Goal: Task Accomplishment & Management: Use online tool/utility

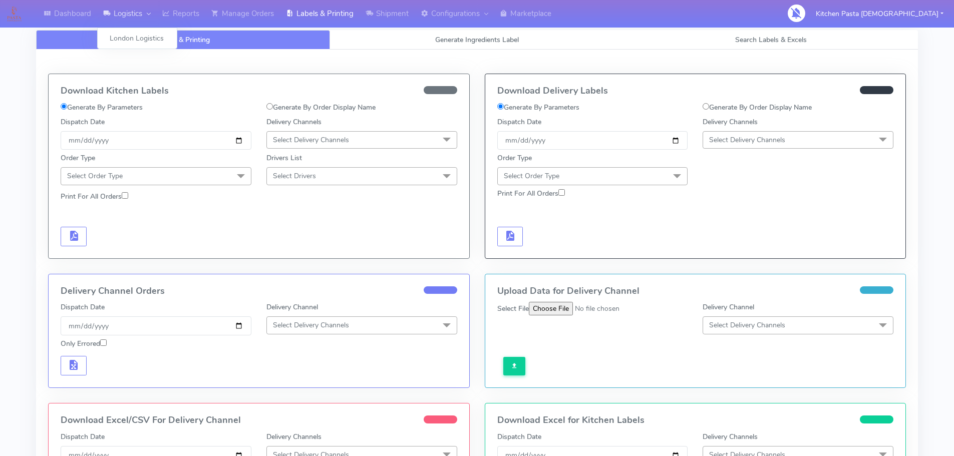
click at [148, 11] on div at bounding box center [146, 14] width 8 height 12
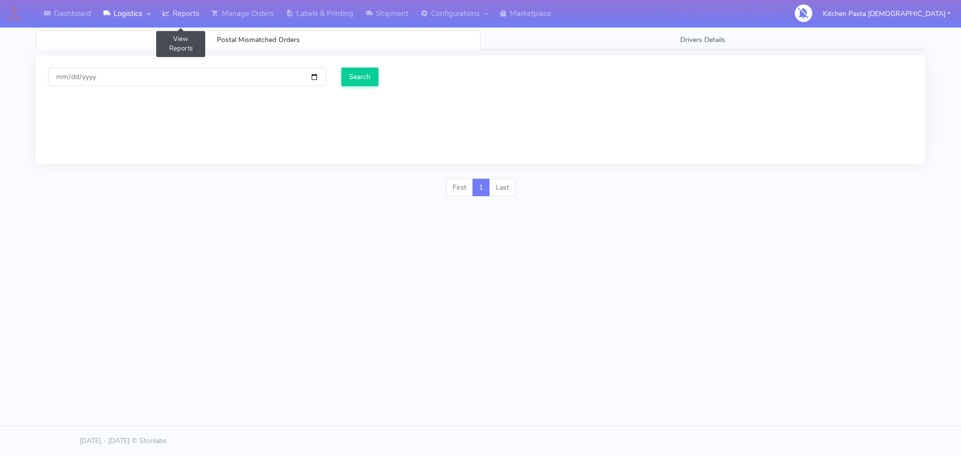
click at [185, 8] on link "Reports" at bounding box center [180, 14] width 49 height 28
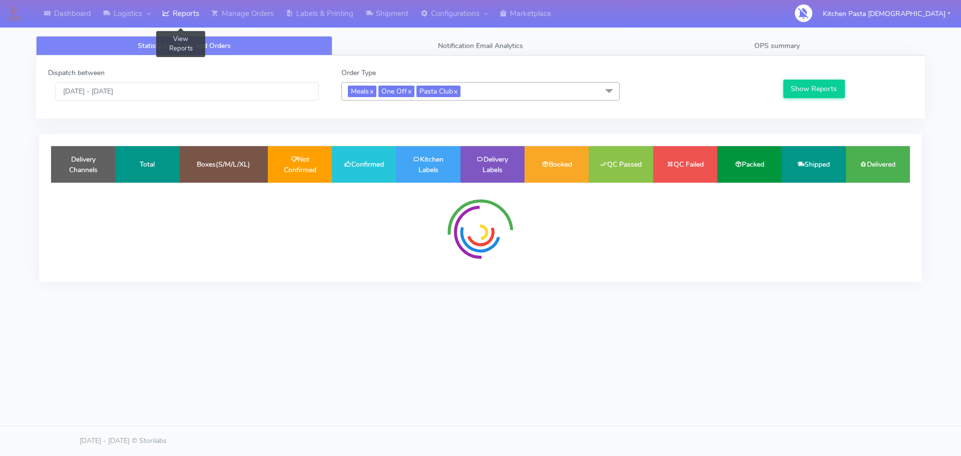
click at [187, 16] on link "Reports" at bounding box center [180, 14] width 49 height 28
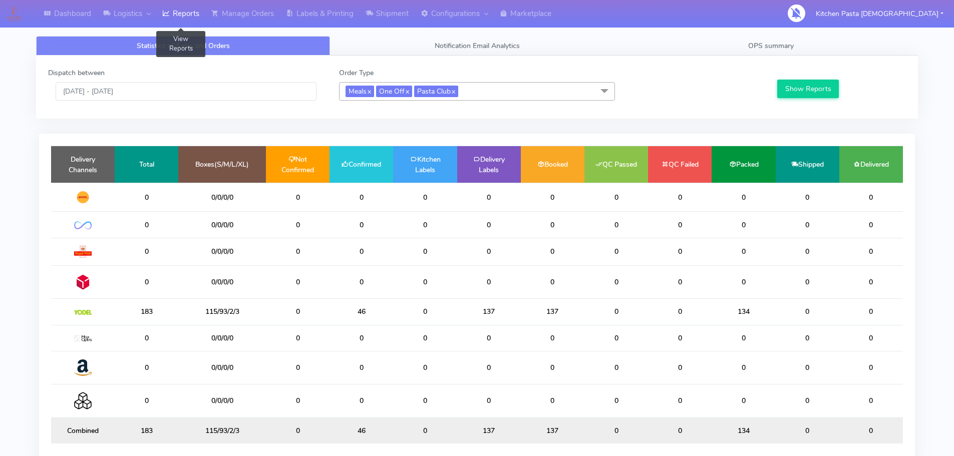
click at [187, 16] on link "Reports" at bounding box center [180, 14] width 49 height 28
click at [177, 91] on input "[DATE] - [DATE]" at bounding box center [186, 91] width 261 height 19
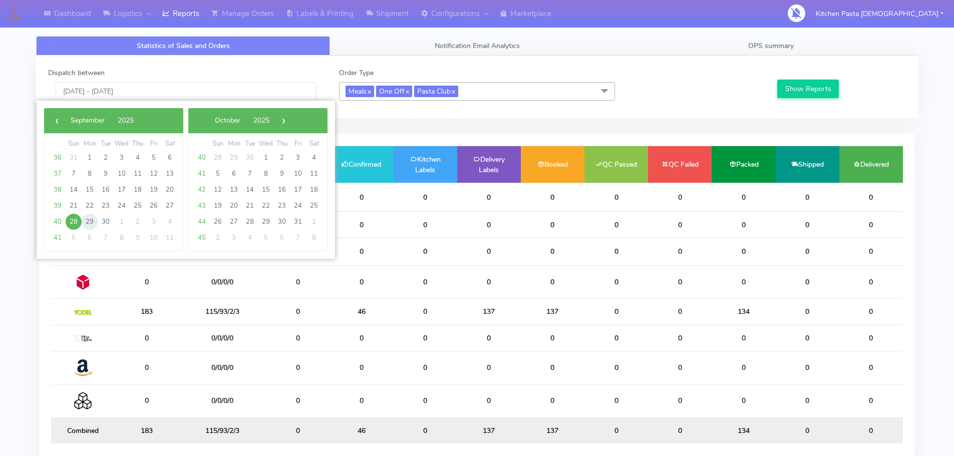
click at [86, 223] on span "29" at bounding box center [90, 222] width 16 height 16
type input "[DATE] - [DATE]"
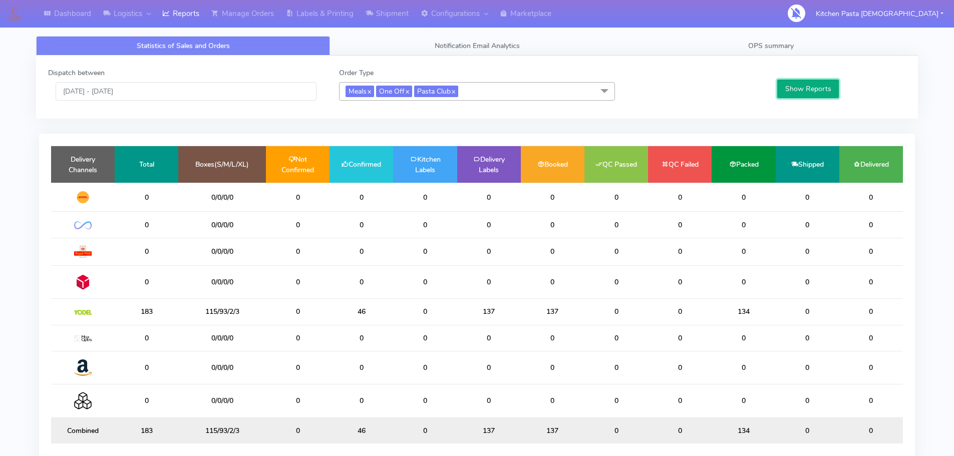
click at [814, 90] on button "Show Reports" at bounding box center [808, 89] width 62 height 19
click at [816, 52] on link "OPS summary" at bounding box center [771, 46] width 294 height 20
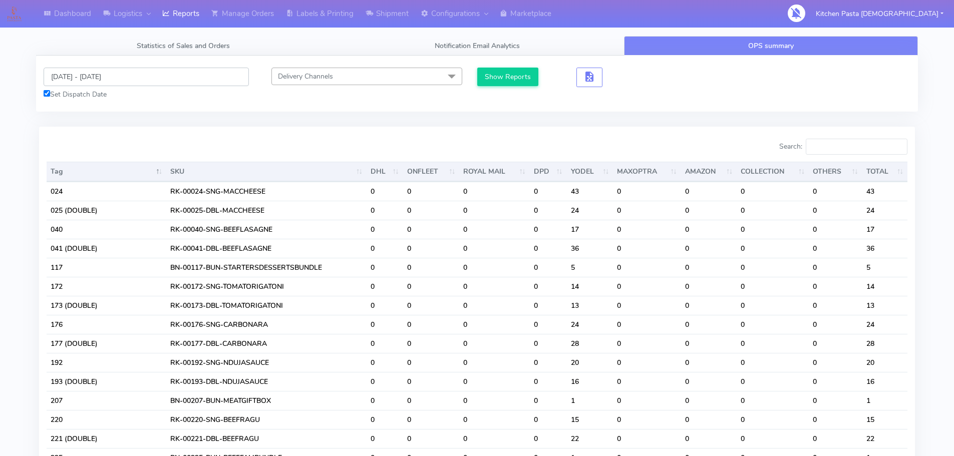
click at [154, 73] on input "[DATE] - [DATE]" at bounding box center [146, 77] width 205 height 19
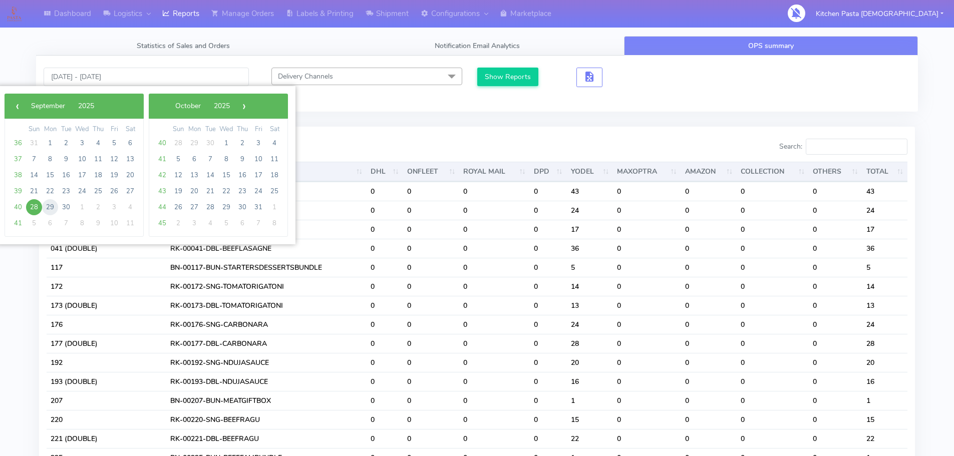
click at [52, 204] on span "29" at bounding box center [50, 207] width 16 height 16
type input "[DATE] - [DATE]"
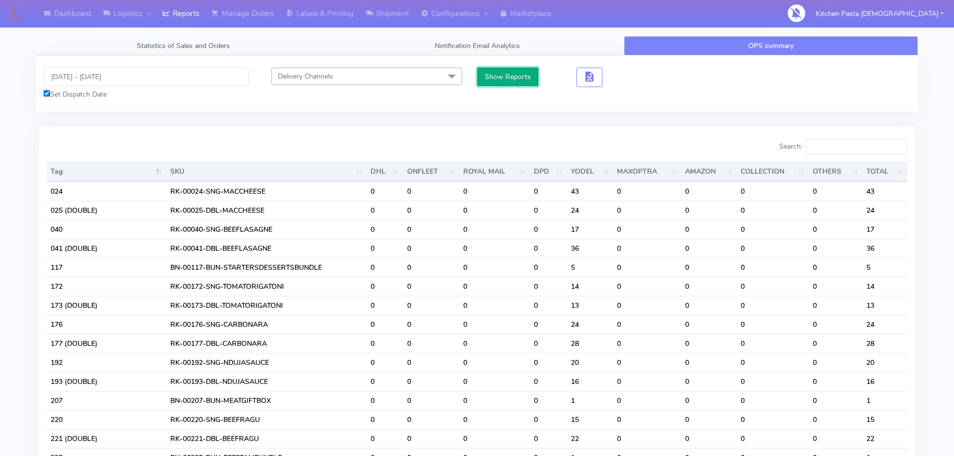
click at [504, 80] on button "Show Reports" at bounding box center [508, 77] width 62 height 19
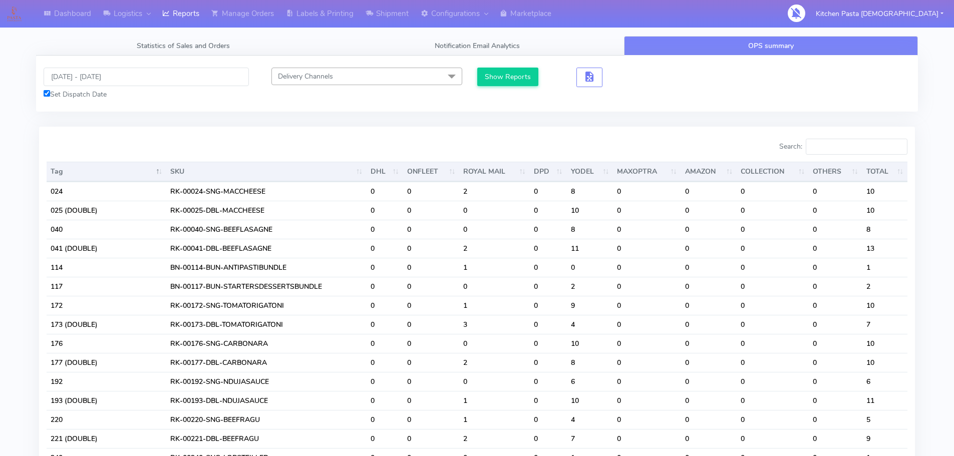
click at [831, 147] on input "Search:" at bounding box center [857, 147] width 102 height 16
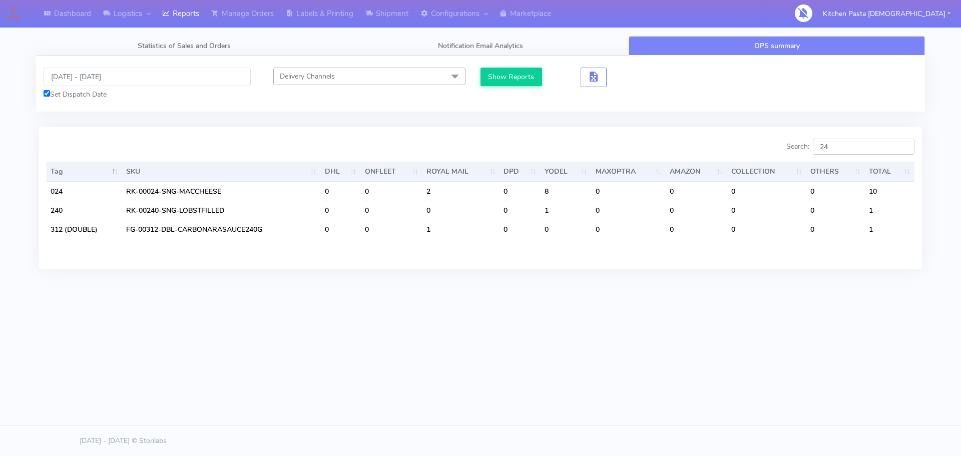
type input "2"
type input "5"
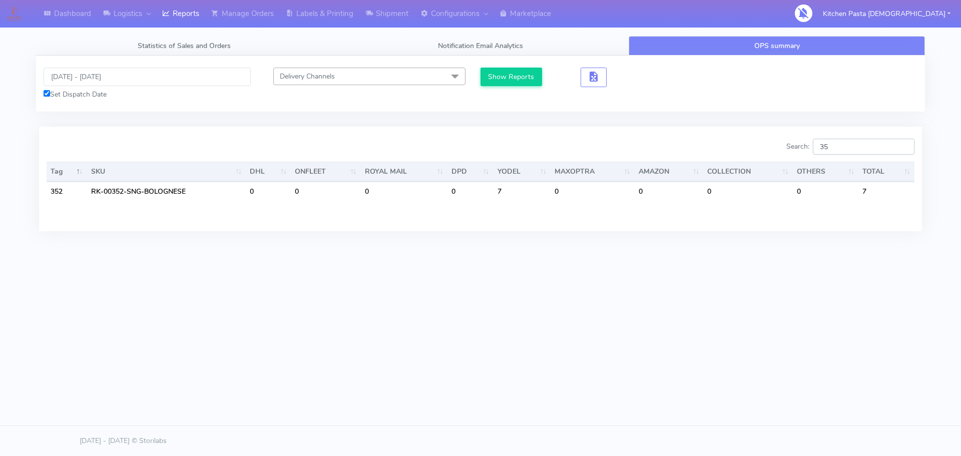
type input "3"
type input "1"
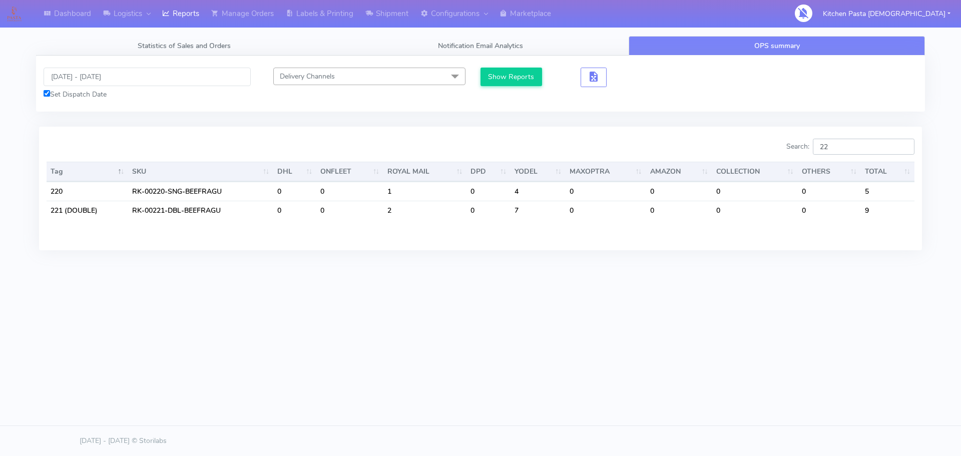
type input "2"
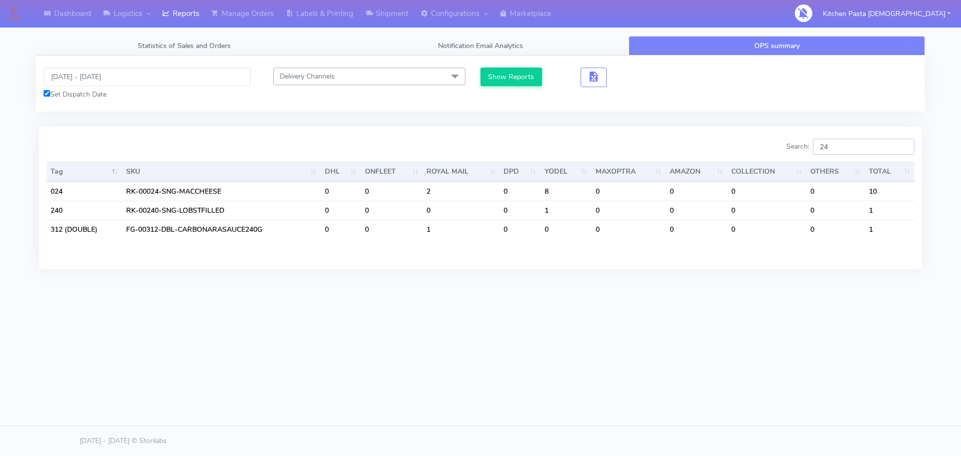
type input "2"
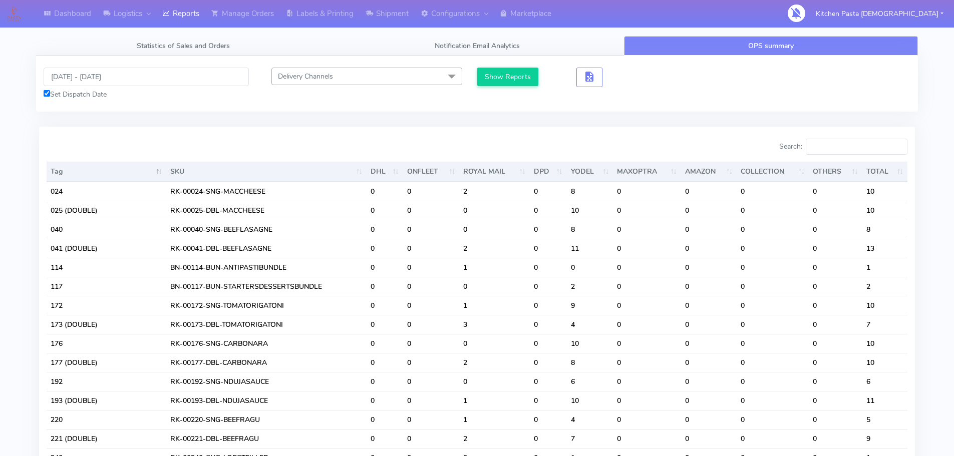
click at [121, 79] on input "[DATE] - [DATE]" at bounding box center [146, 77] width 205 height 19
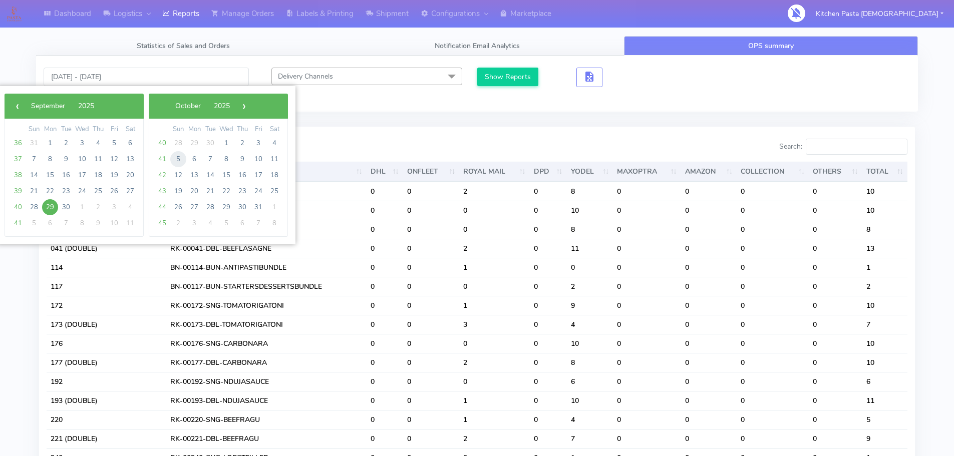
click at [185, 162] on span "5" at bounding box center [178, 159] width 16 height 16
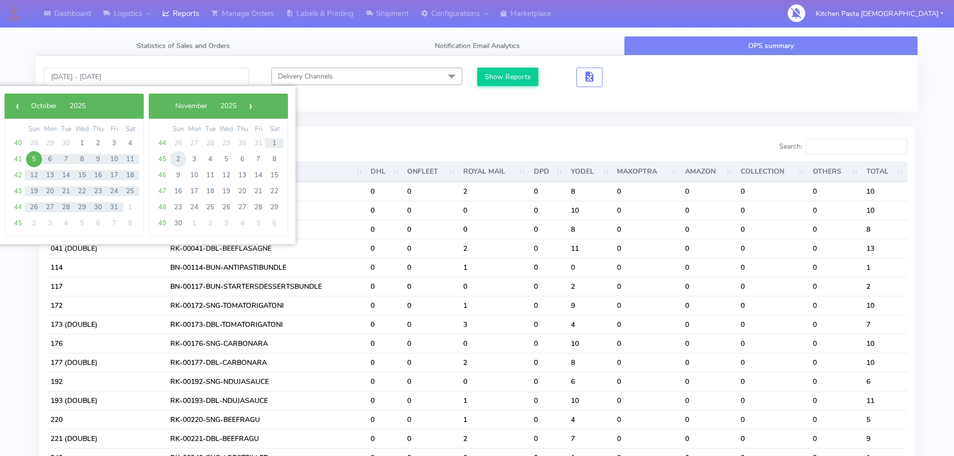
click at [185, 162] on span "2" at bounding box center [178, 159] width 16 height 16
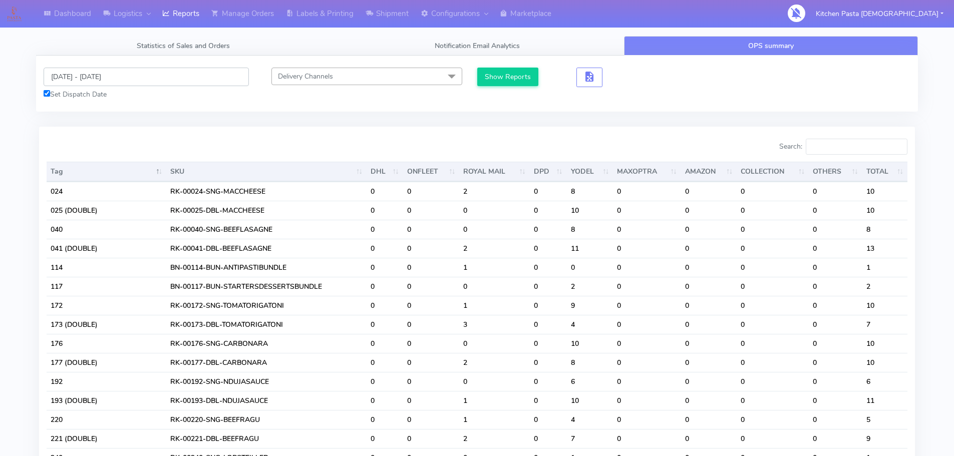
click at [166, 81] on input "05/10/2025 - 02/11/2025" at bounding box center [146, 77] width 205 height 19
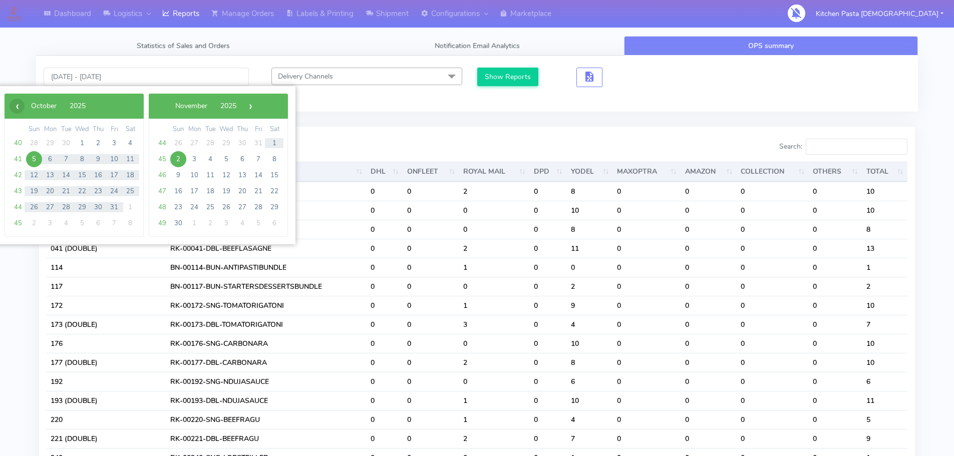
click at [22, 109] on span "‹" at bounding box center [17, 106] width 15 height 15
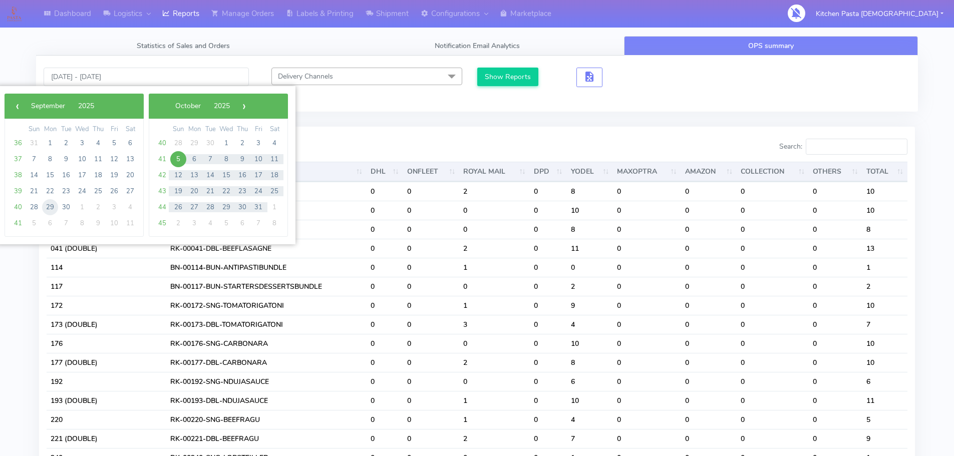
click at [52, 206] on span "29" at bounding box center [50, 207] width 16 height 16
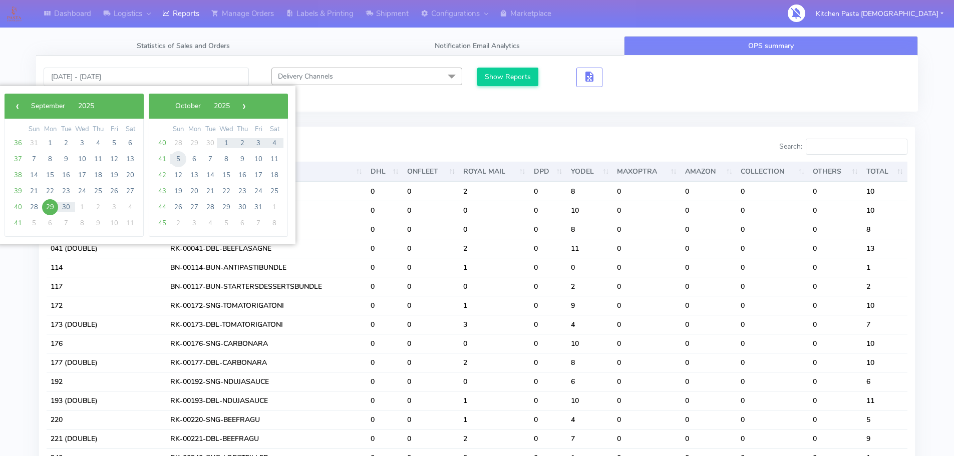
click at [179, 162] on span "5" at bounding box center [178, 159] width 16 height 16
type input "29/09/2025 - 05/10/2025"
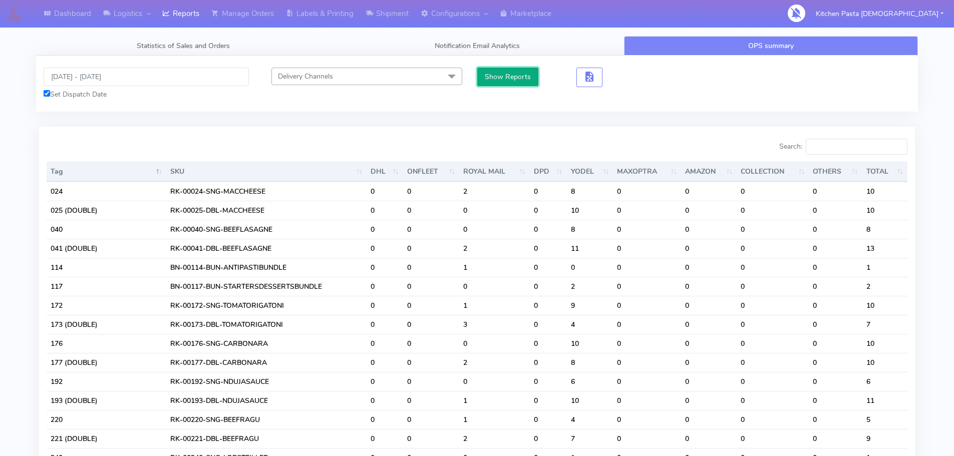
click at [526, 78] on button "Show Reports" at bounding box center [508, 77] width 62 height 19
click at [855, 150] on input "Search:" at bounding box center [857, 147] width 102 height 16
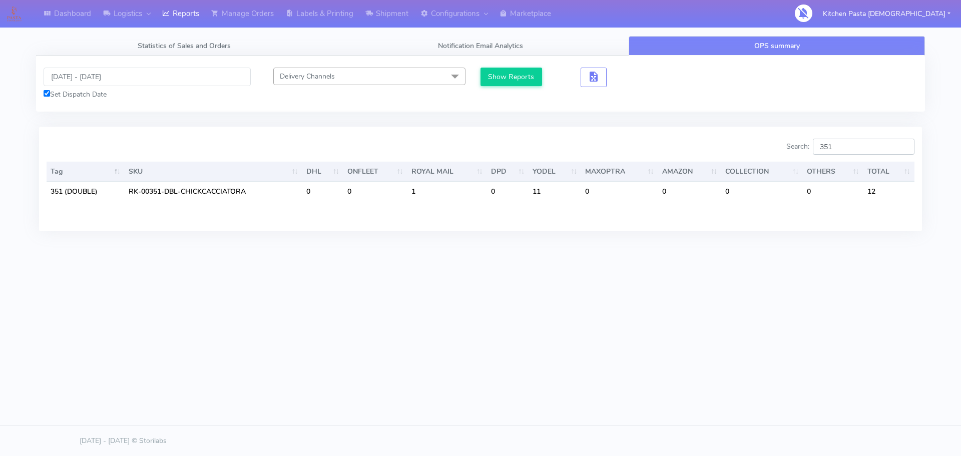
drag, startPoint x: 841, startPoint y: 140, endPoint x: 800, endPoint y: 143, distance: 41.2
click at [815, 141] on label "Search: 351" at bounding box center [851, 147] width 128 height 16
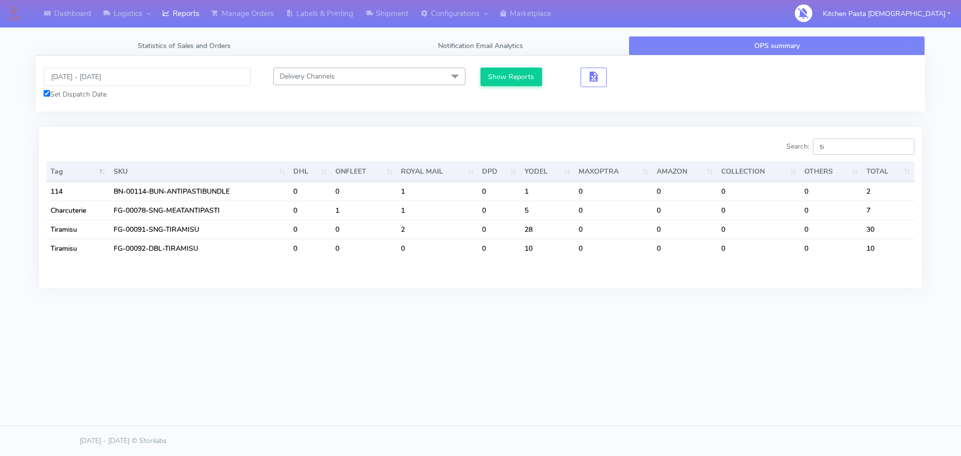
type input "tir"
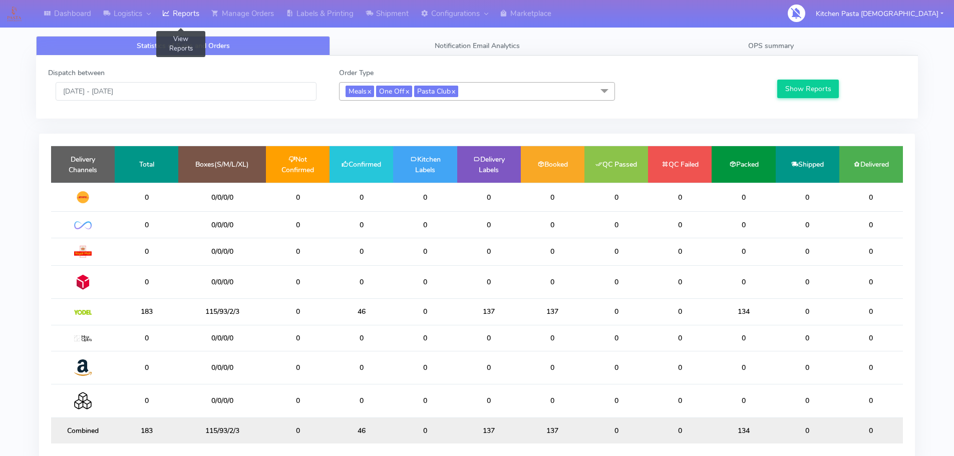
click at [184, 16] on link "Reports" at bounding box center [180, 14] width 49 height 28
drag, startPoint x: 382, startPoint y: 314, endPoint x: 354, endPoint y: 316, distance: 28.1
click at [354, 316] on td "46" at bounding box center [361, 312] width 64 height 26
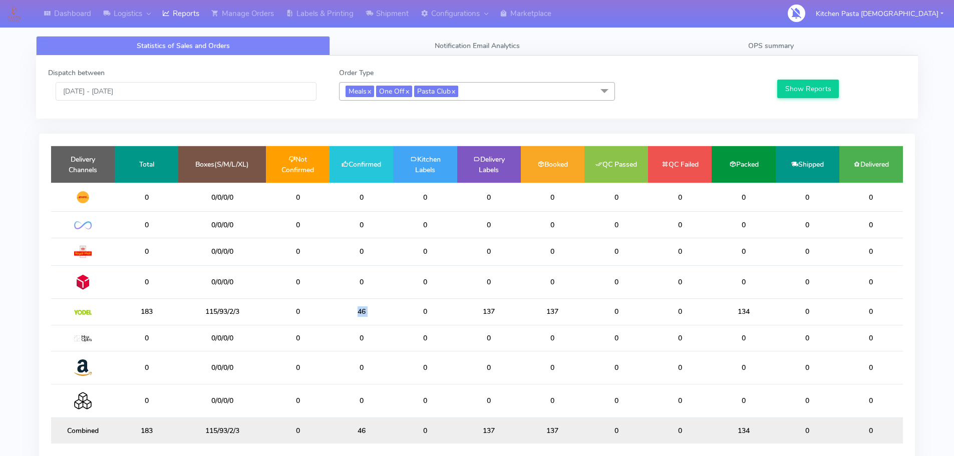
click at [354, 316] on td "46" at bounding box center [361, 312] width 64 height 26
click at [766, 40] on link "OPS summary" at bounding box center [771, 46] width 294 height 20
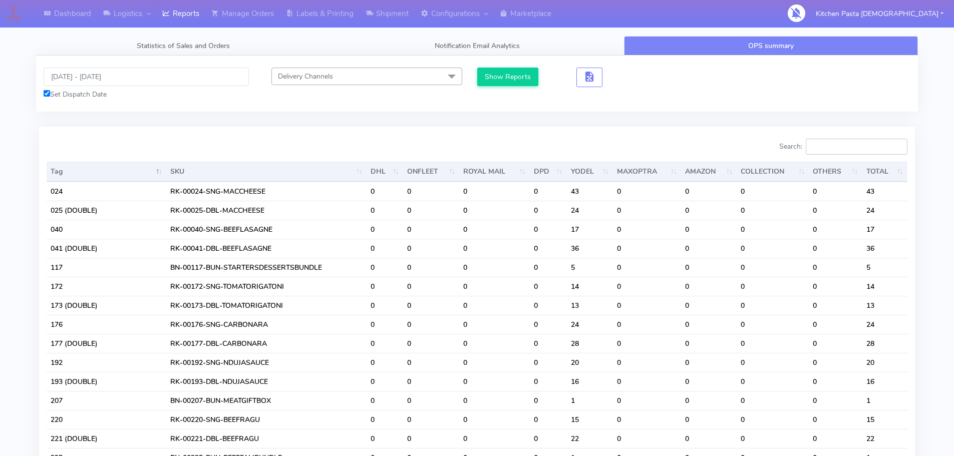
click at [822, 149] on input "Search:" at bounding box center [857, 147] width 102 height 16
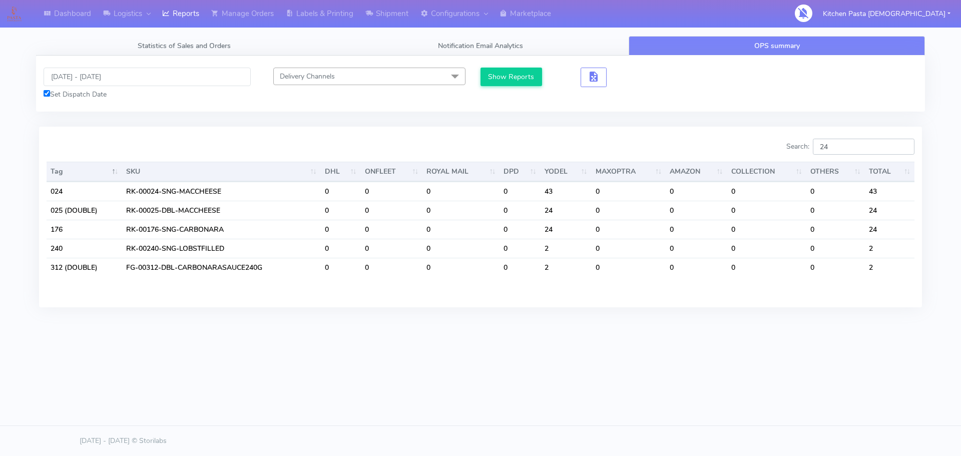
type input "2"
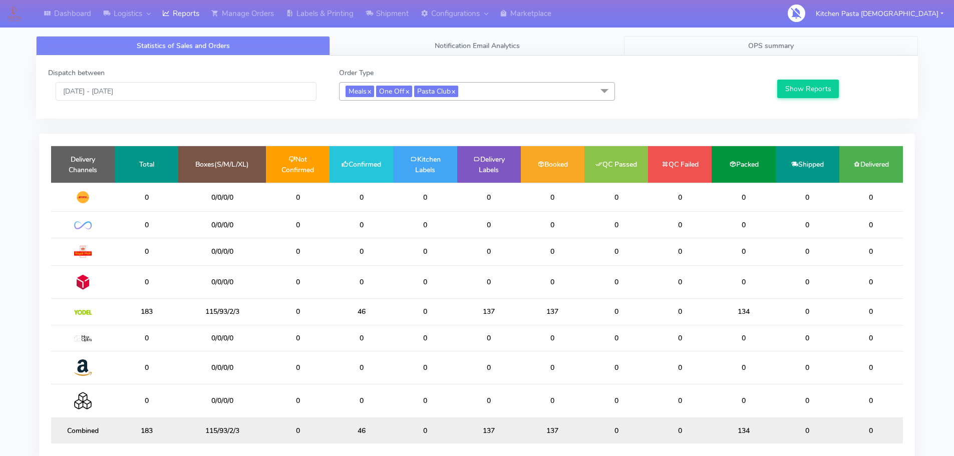
click at [800, 48] on link "OPS summary" at bounding box center [771, 46] width 294 height 20
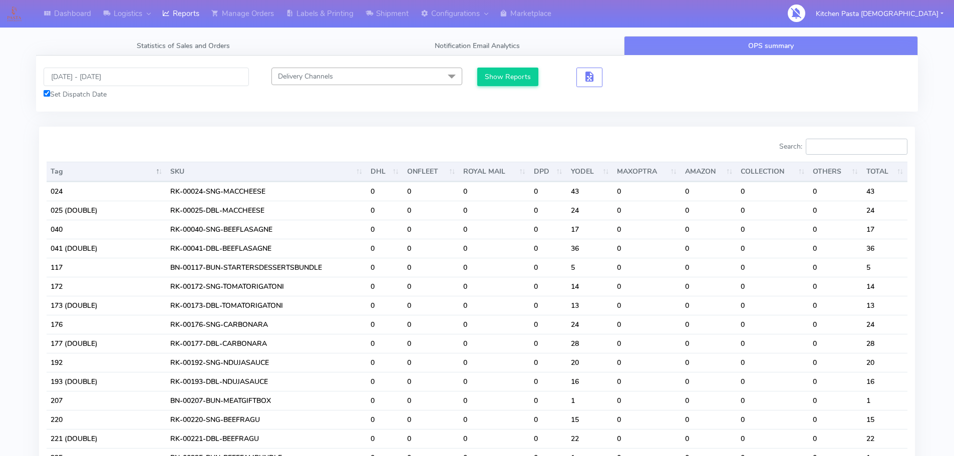
click at [839, 144] on input "Search:" at bounding box center [857, 147] width 102 height 16
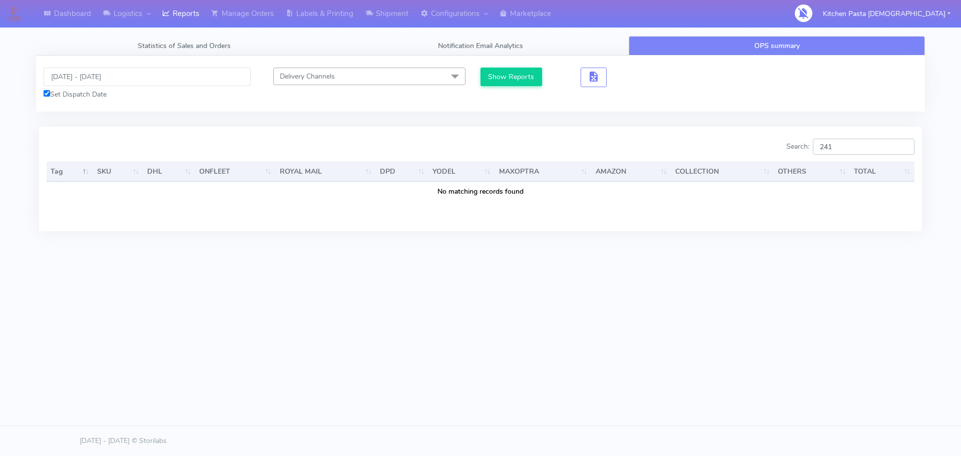
drag, startPoint x: 839, startPoint y: 144, endPoint x: 782, endPoint y: 131, distance: 58.4
click at [782, 131] on div "Search: 241 Tag SKU DHL ONFLEET ROYAL MAIL DPD YODEL MAXOPTRA AMAZON COLLECTION…" at bounding box center [480, 179] width 883 height 104
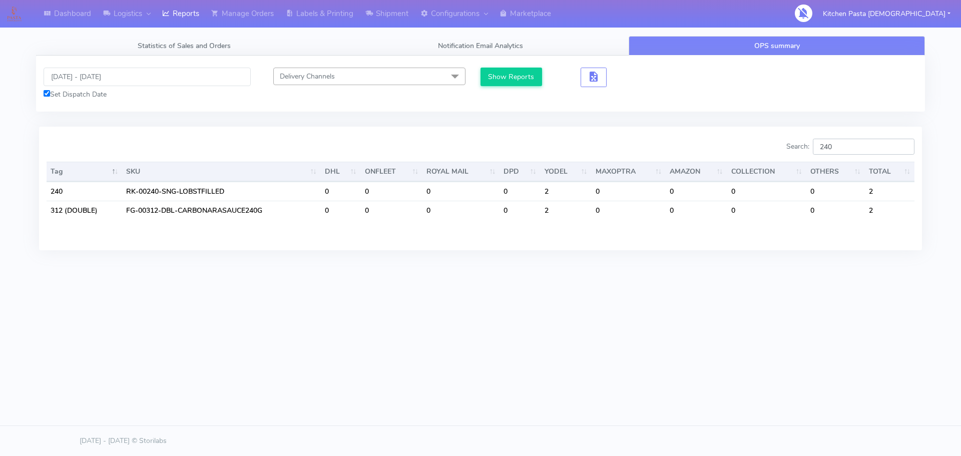
type input "240"
click at [355, 399] on html "Dashboard Logistics London Logistics Reports Manage Orders Labels & Printing Sh…" at bounding box center [480, 228] width 961 height 456
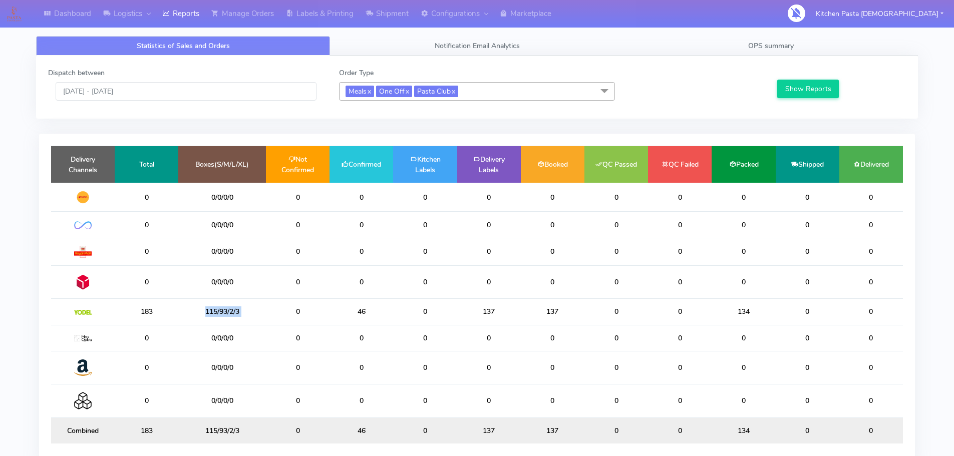
drag, startPoint x: 266, startPoint y: 317, endPoint x: 186, endPoint y: 315, distance: 79.6
click at [186, 315] on tr "183 115/93/2/3 0 46 0 137 137 0 0 134 0 0" at bounding box center [477, 312] width 852 height 26
click at [177, 90] on input "[DATE] - [DATE]" at bounding box center [186, 91] width 261 height 19
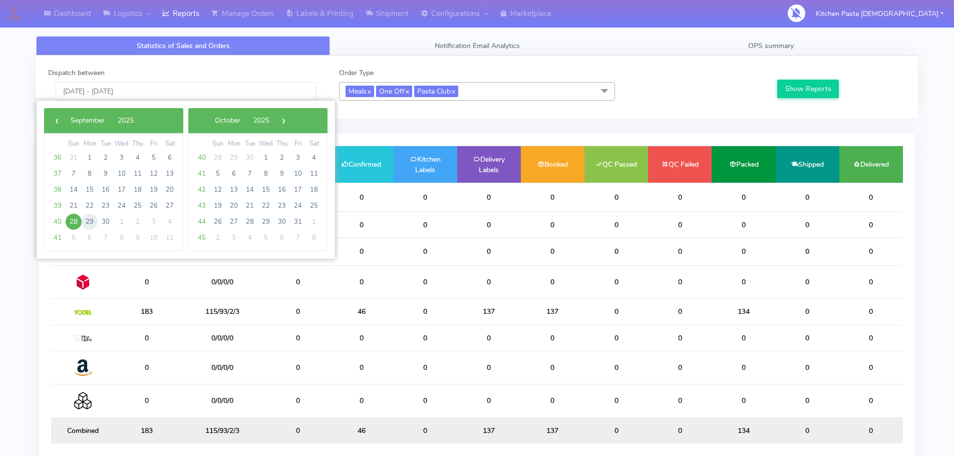
click at [91, 220] on span "29" at bounding box center [90, 222] width 16 height 16
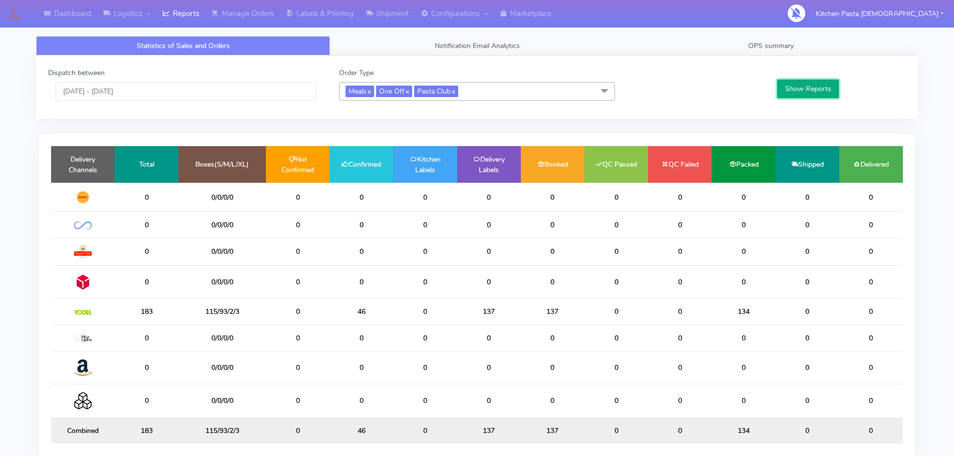
click at [788, 91] on button "Show Reports" at bounding box center [808, 89] width 62 height 19
drag, startPoint x: 391, startPoint y: 311, endPoint x: 310, endPoint y: 298, distance: 81.7
click at [321, 309] on tr "86 41/23/3/0 0 86 0 0 0 0 0 0 0 0" at bounding box center [477, 312] width 852 height 26
click at [174, 93] on input "[DATE] - [DATE]" at bounding box center [186, 91] width 261 height 19
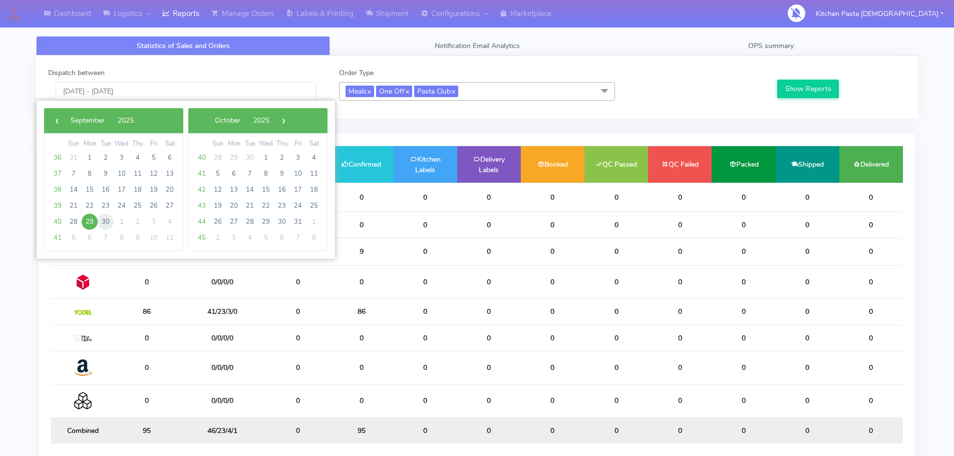
click at [111, 223] on span "30" at bounding box center [106, 222] width 16 height 16
type input "30/09/2025 - 30/09/2025"
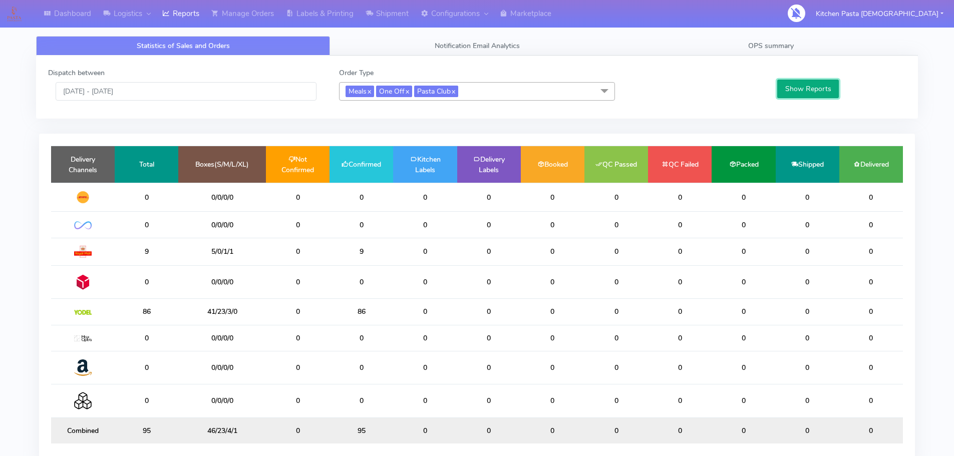
click at [787, 89] on button "Show Reports" at bounding box center [808, 89] width 62 height 19
drag, startPoint x: 369, startPoint y: 306, endPoint x: 321, endPoint y: 294, distance: 49.4
click at [337, 299] on td "11" at bounding box center [361, 312] width 64 height 26
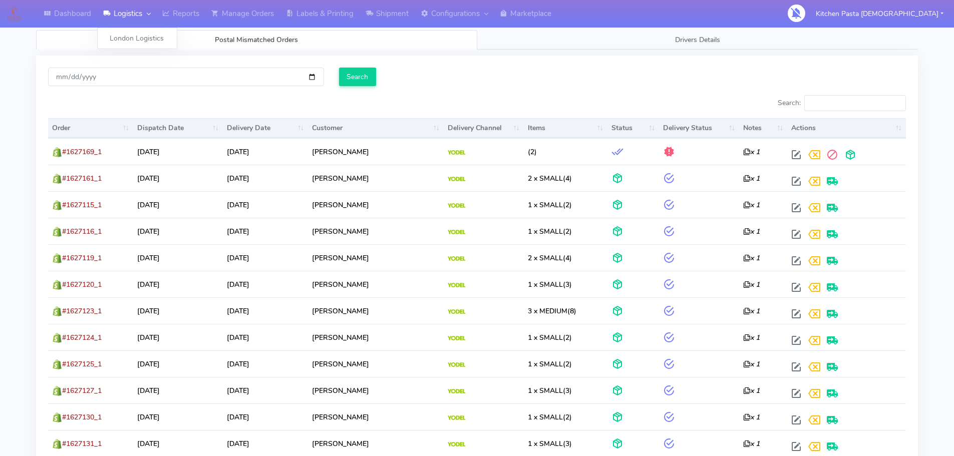
click at [113, 26] on link "Logistics" at bounding box center [126, 14] width 59 height 28
click at [196, 4] on link "Reports" at bounding box center [180, 14] width 49 height 28
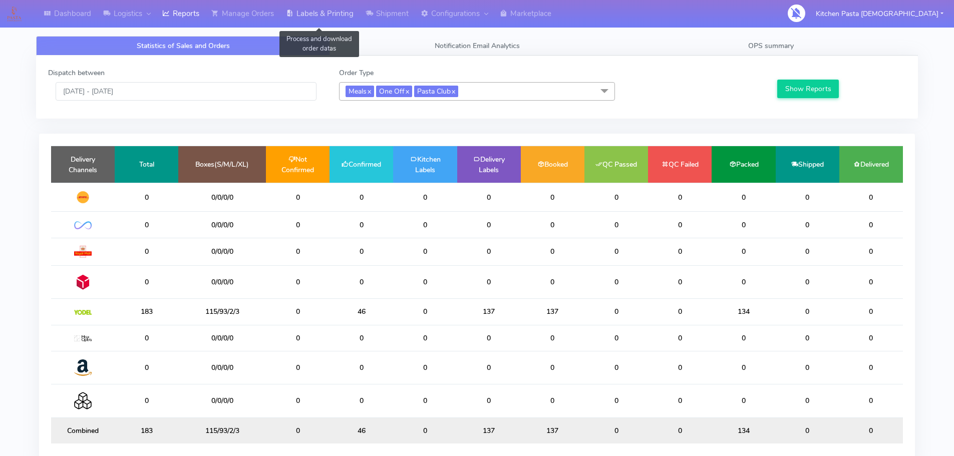
click at [319, 12] on link "Labels & Printing" at bounding box center [320, 14] width 80 height 28
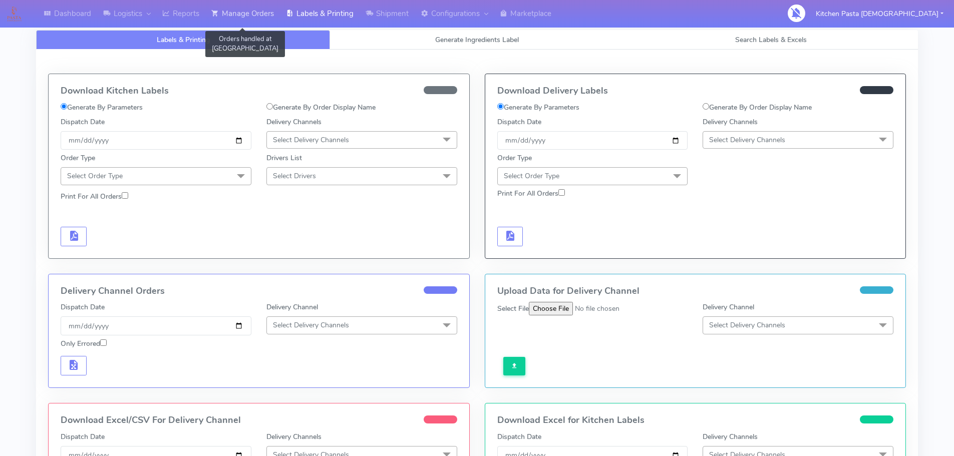
click at [252, 6] on link "Manage Orders" at bounding box center [242, 14] width 75 height 28
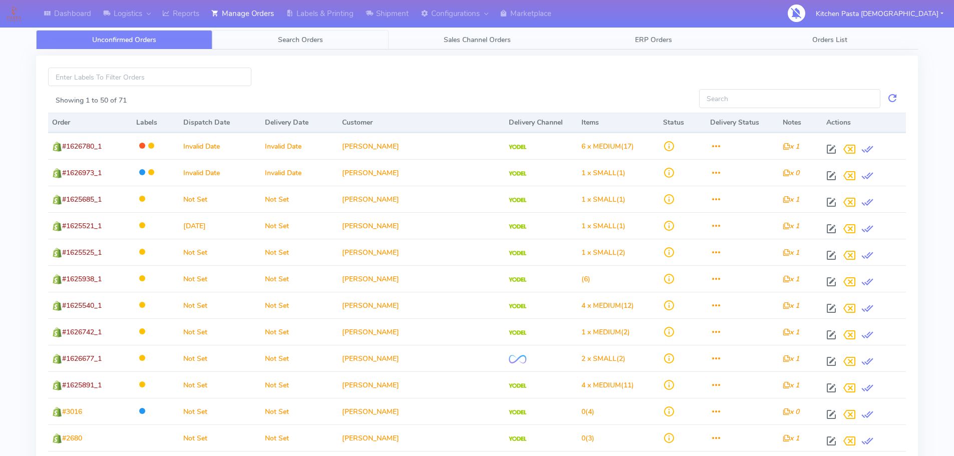
click at [307, 40] on span "Search Orders" at bounding box center [300, 40] width 45 height 10
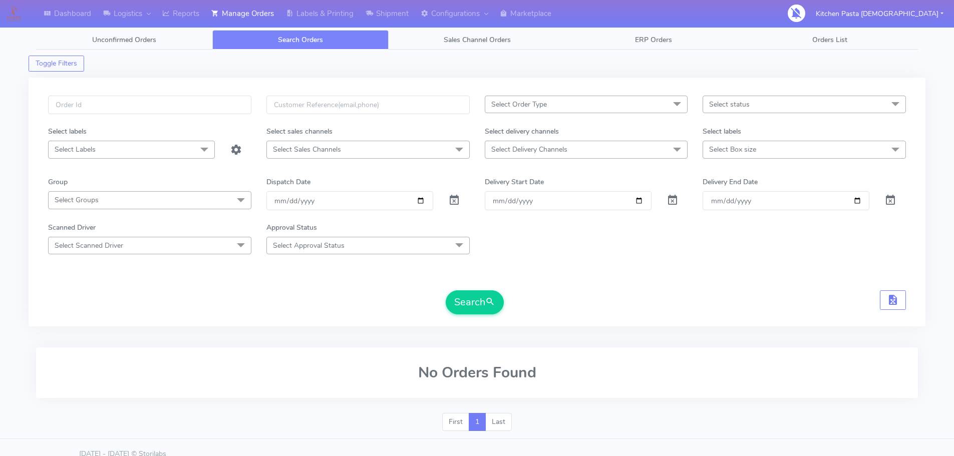
click at [816, 96] on span "Select status" at bounding box center [803, 105] width 203 height 18
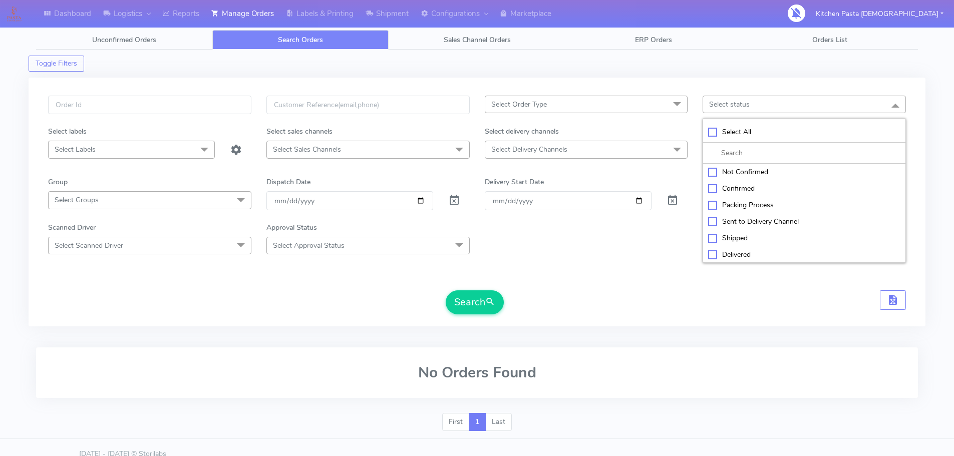
click at [753, 186] on div "Confirmed" at bounding box center [804, 188] width 192 height 11
checkbox input "true"
click at [646, 146] on span "Select Delivery Channels" at bounding box center [586, 150] width 203 height 18
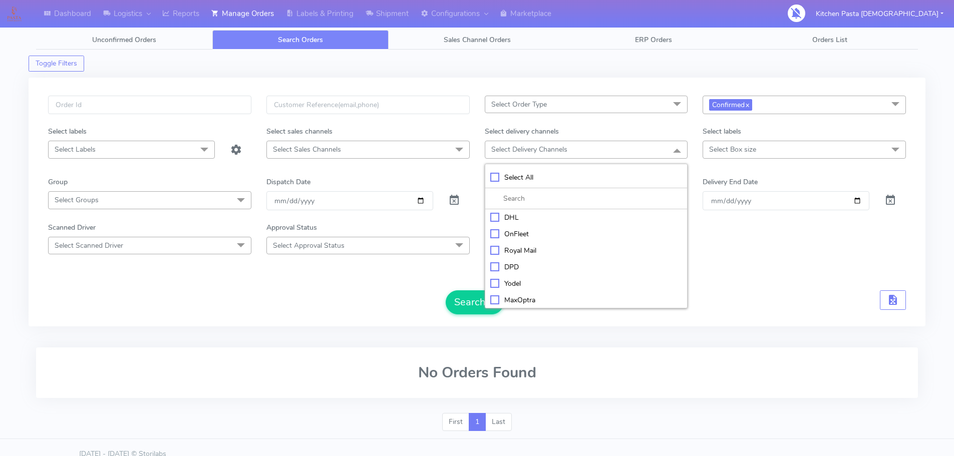
click at [511, 279] on div "Yodel" at bounding box center [586, 283] width 192 height 11
checkbox input "true"
click at [474, 298] on button "Search" at bounding box center [475, 303] width 58 height 24
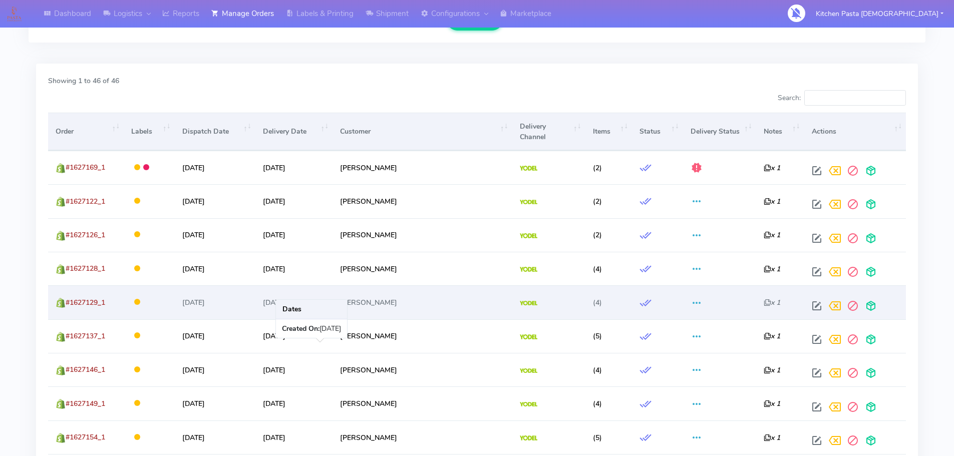
scroll to position [262, 0]
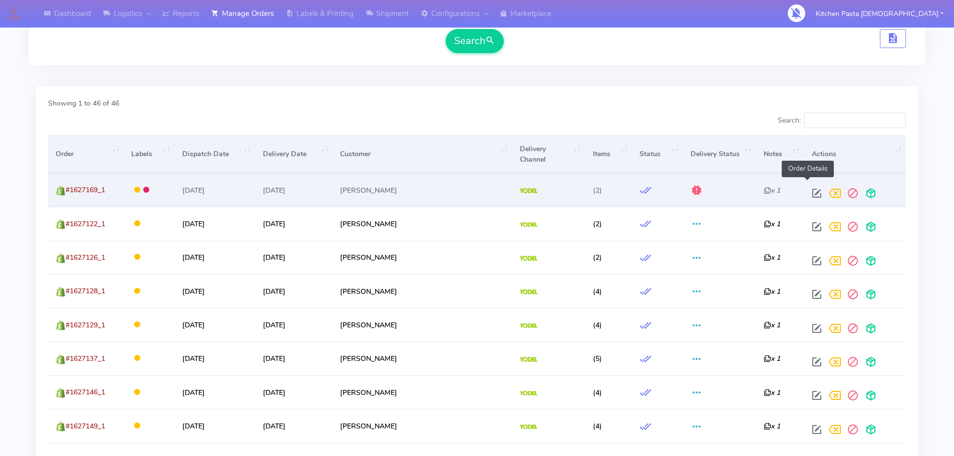
click at [808, 191] on span at bounding box center [817, 196] width 18 height 10
select select "5"
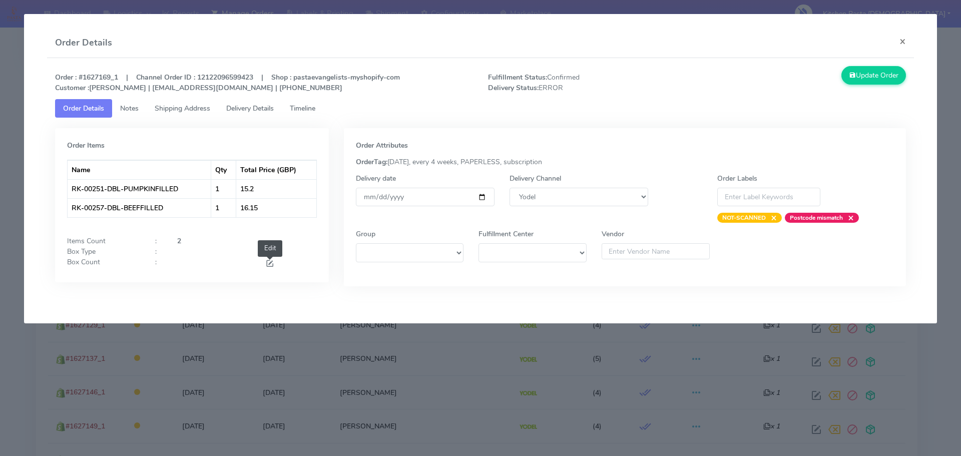
click at [269, 261] on span at bounding box center [269, 265] width 9 height 10
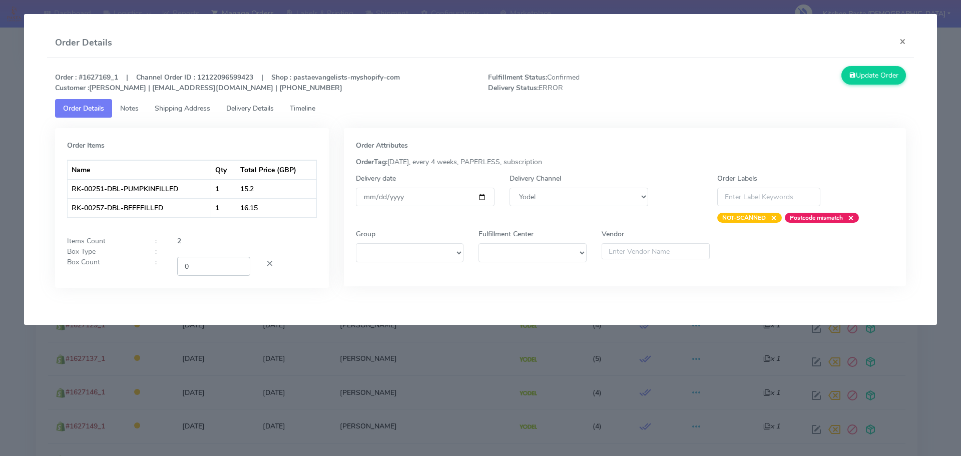
click at [241, 269] on input "0" at bounding box center [213, 266] width 73 height 19
drag, startPoint x: 239, startPoint y: 263, endPoint x: 234, endPoint y: 263, distance: 5.5
click at [240, 264] on input "1" at bounding box center [213, 266] width 73 height 19
type input "2"
click at [240, 266] on input "2" at bounding box center [213, 266] width 73 height 19
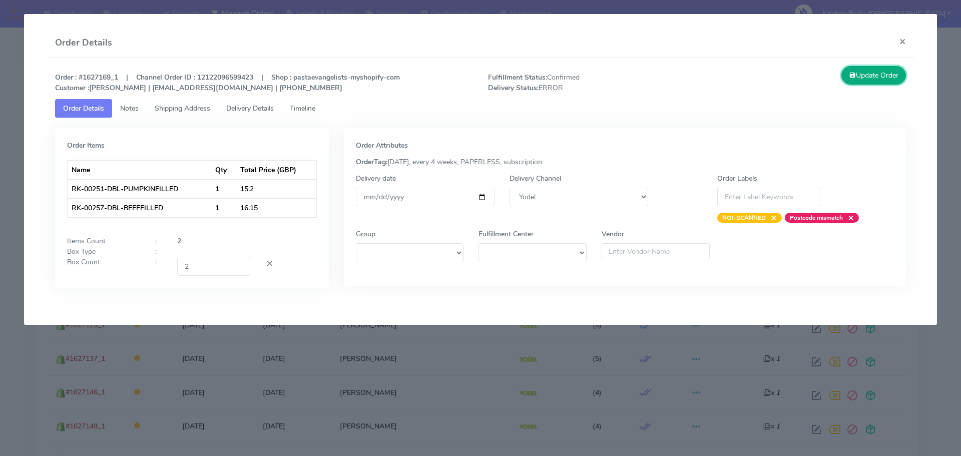
click at [869, 82] on button "Update Order" at bounding box center [874, 75] width 65 height 19
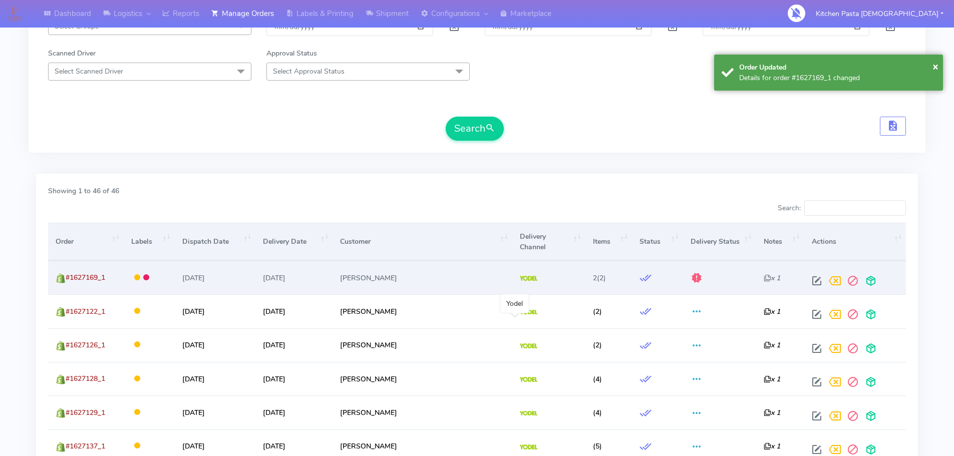
scroll to position [162, 0]
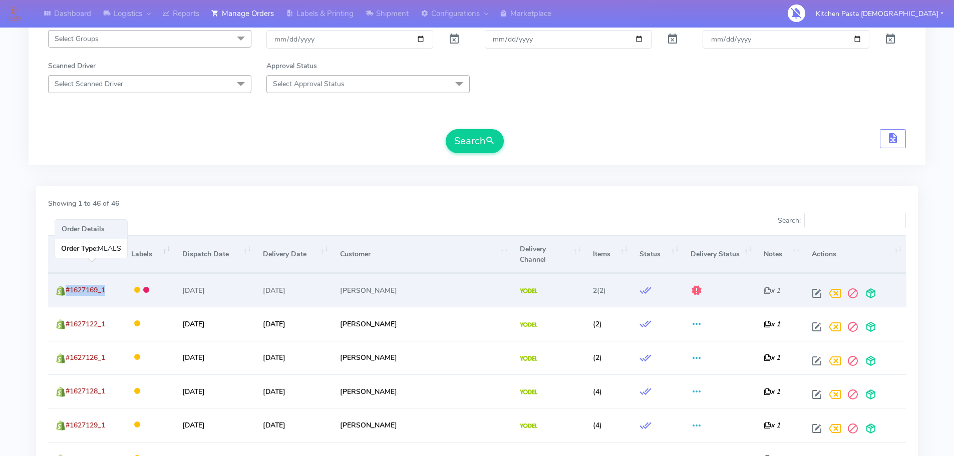
drag, startPoint x: 96, startPoint y: 274, endPoint x: 67, endPoint y: 272, distance: 29.6
click at [67, 273] on td "#1627169_1" at bounding box center [86, 290] width 76 height 34
click at [115, 279] on td "#1627169_1" at bounding box center [86, 290] width 76 height 34
drag, startPoint x: 109, startPoint y: 279, endPoint x: 61, endPoint y: 278, distance: 48.6
click at [61, 278] on td "#1627169_1 Shopify" at bounding box center [86, 290] width 76 height 34
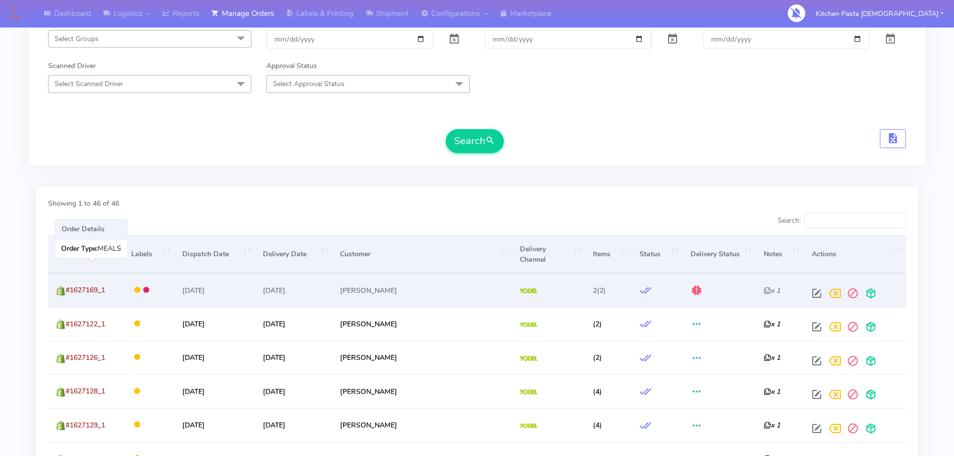
click at [76, 285] on span "#1627169_1" at bounding box center [86, 290] width 40 height 10
drag, startPoint x: 107, startPoint y: 283, endPoint x: 69, endPoint y: 283, distance: 38.1
click at [69, 283] on td "#1627169_1" at bounding box center [86, 290] width 76 height 34
click at [862, 291] on span at bounding box center [871, 296] width 18 height 10
drag, startPoint x: 110, startPoint y: 278, endPoint x: 68, endPoint y: 279, distance: 41.6
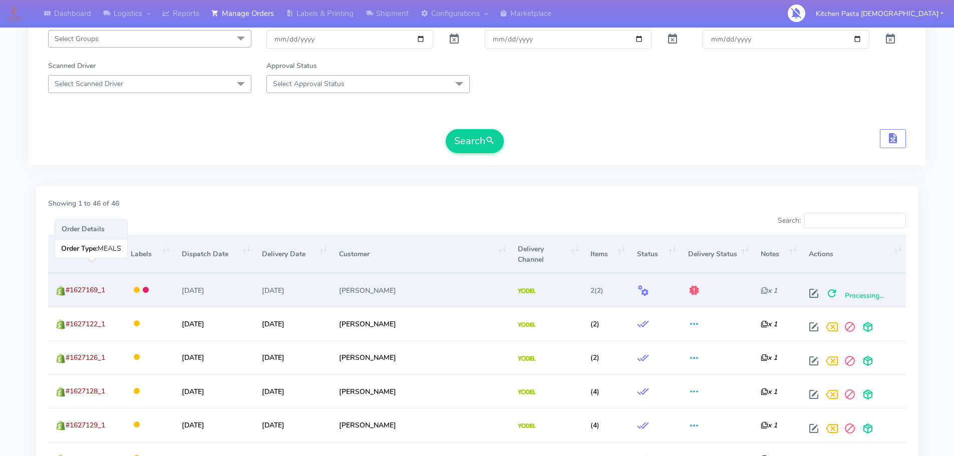
click at [68, 279] on td "#1627169_1" at bounding box center [85, 290] width 75 height 34
copy span "#1627169_1"
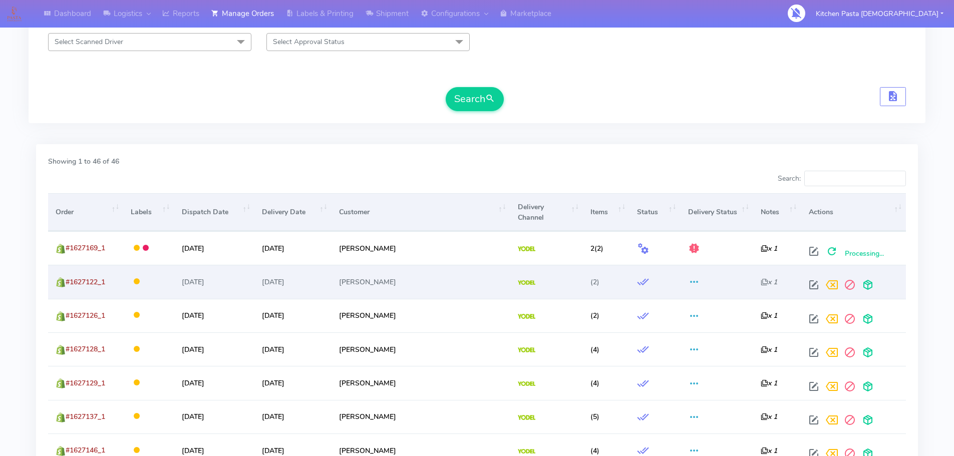
scroll to position [205, 0]
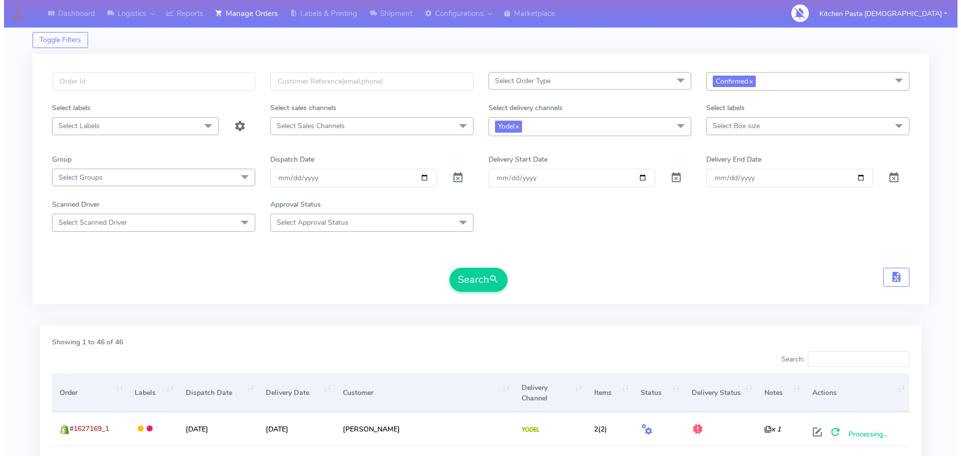
scroll to position [0, 0]
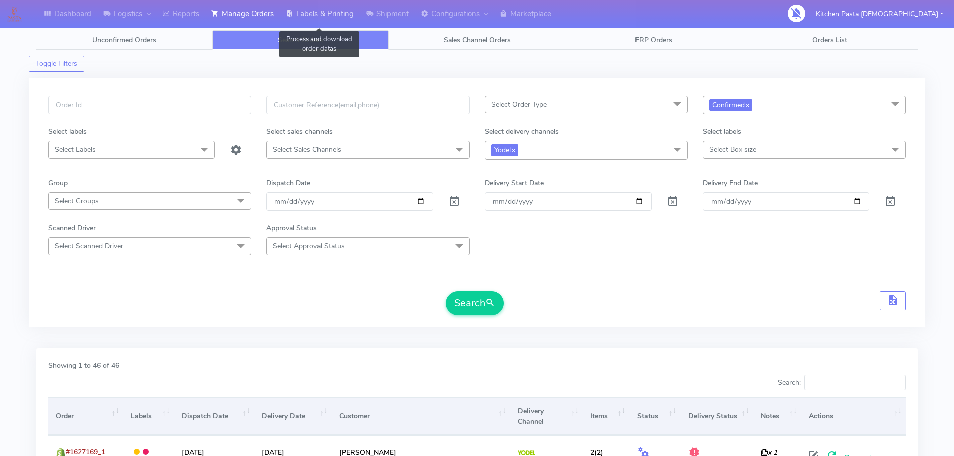
click at [333, 25] on link "Labels & Printing" at bounding box center [320, 14] width 80 height 28
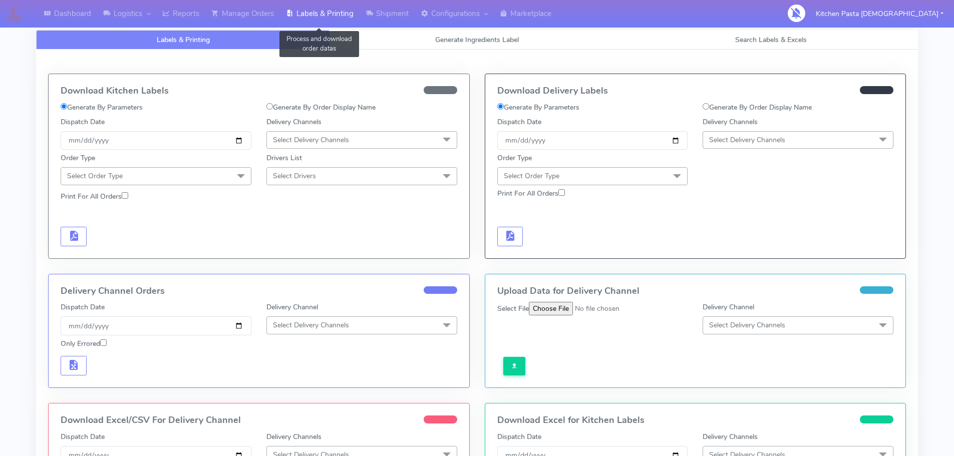
select select
click at [396, 31] on div "Labels & Printing Generate Ingredients Label Search Labels & Excels Download Ki…" at bounding box center [477, 323] width 882 height 610
click at [411, 43] on link "Generate Ingredients Label" at bounding box center [477, 40] width 294 height 20
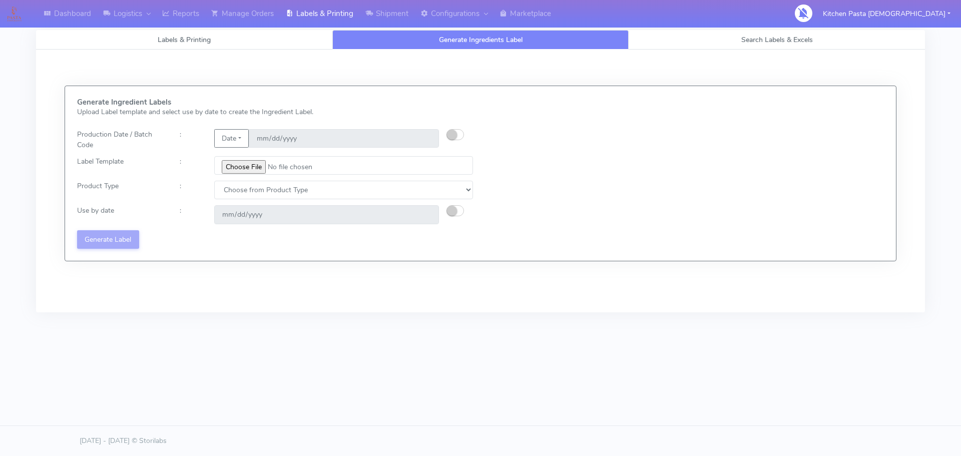
click at [465, 145] on div at bounding box center [464, 139] width 34 height 21
click at [459, 134] on button "button" at bounding box center [456, 134] width 18 height 11
click at [425, 135] on input "[DATE]" at bounding box center [344, 138] width 190 height 19
type input "2025-09-29"
click at [247, 167] on input "file" at bounding box center [343, 165] width 259 height 19
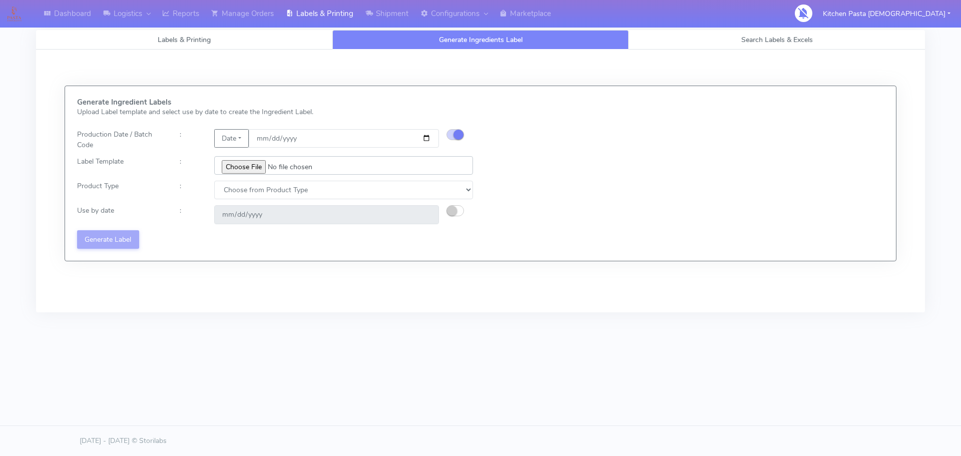
type input "C:\fakepath\Classic Tiramisu V1.jpg"
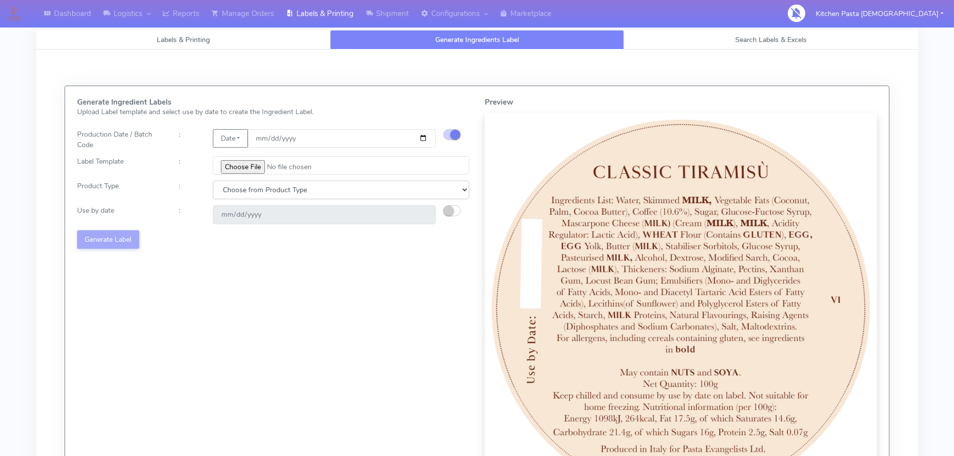
click at [337, 187] on select "Choose from Product Type ECOM ERETAIL CIRCULAR CIRC_DESERTS LASAGNE" at bounding box center [341, 190] width 256 height 19
select select "3"
click at [213, 181] on select "Choose from Product Type ECOM ERETAIL CIRCULAR CIRC_DESERTS LASAGNE" at bounding box center [341, 190] width 256 height 19
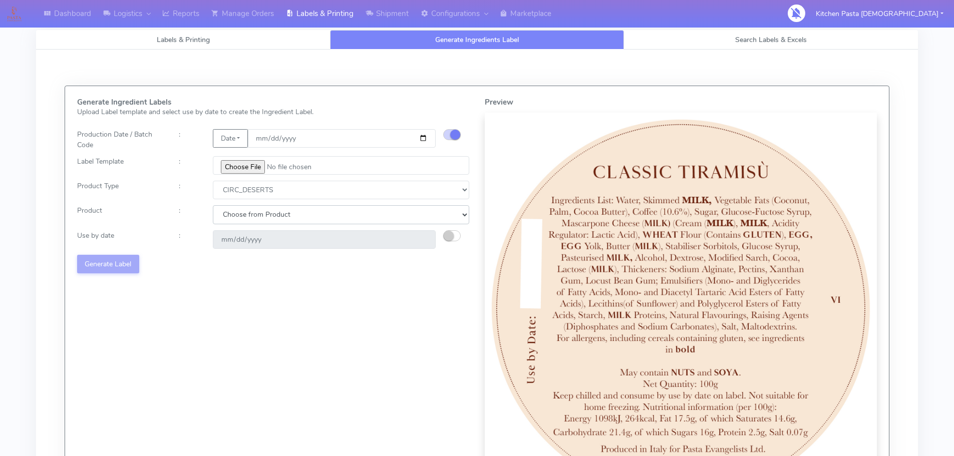
click at [328, 217] on select "Choose from Product CLASSIC_TIRAMISU CREMA_AMARENA PROFITEROLES" at bounding box center [341, 214] width 256 height 19
select select "0"
click at [213, 205] on select "Choose from Product CLASSIC_TIRAMISU CREMA_AMARENA PROFITEROLES" at bounding box center [341, 214] width 256 height 19
click at [456, 231] on button "button" at bounding box center [452, 235] width 18 height 11
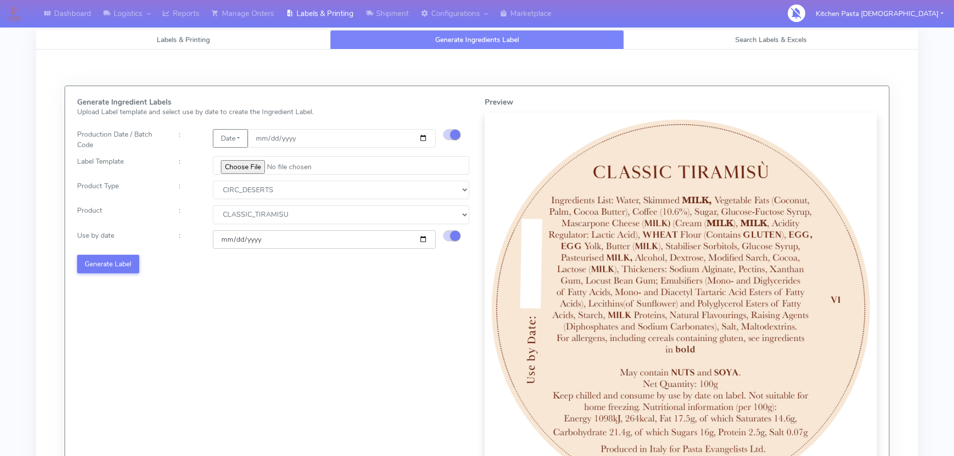
click at [423, 239] on input "2025-10-01" at bounding box center [324, 239] width 223 height 19
type input "2025-10-02"
click at [133, 255] on button "Generate Label" at bounding box center [108, 264] width 62 height 19
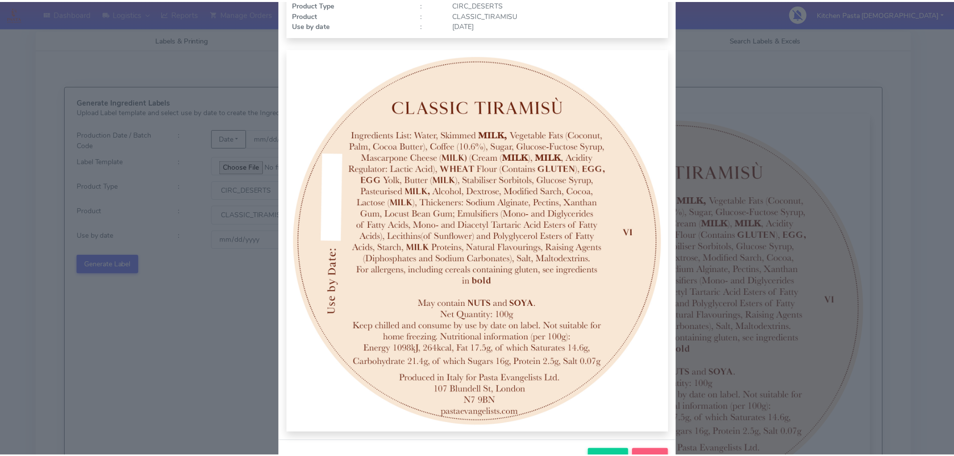
scroll to position [104, 0]
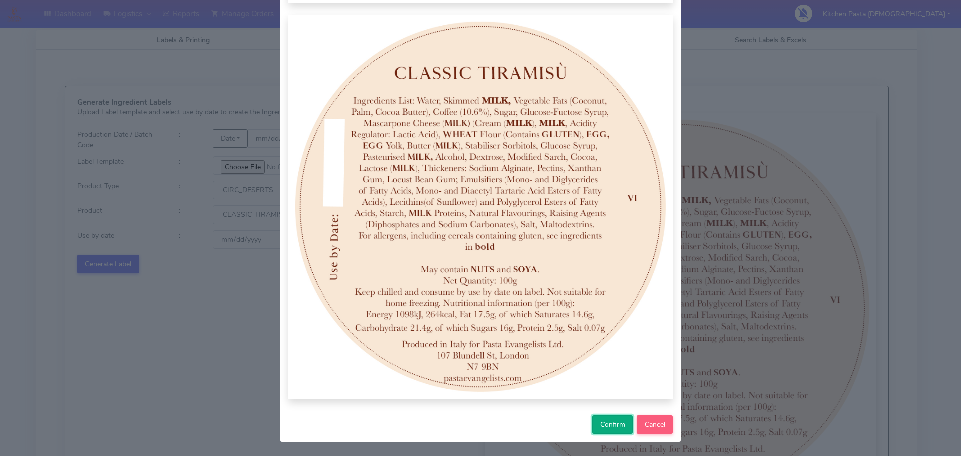
click at [607, 429] on span "Confirm" at bounding box center [612, 425] width 25 height 10
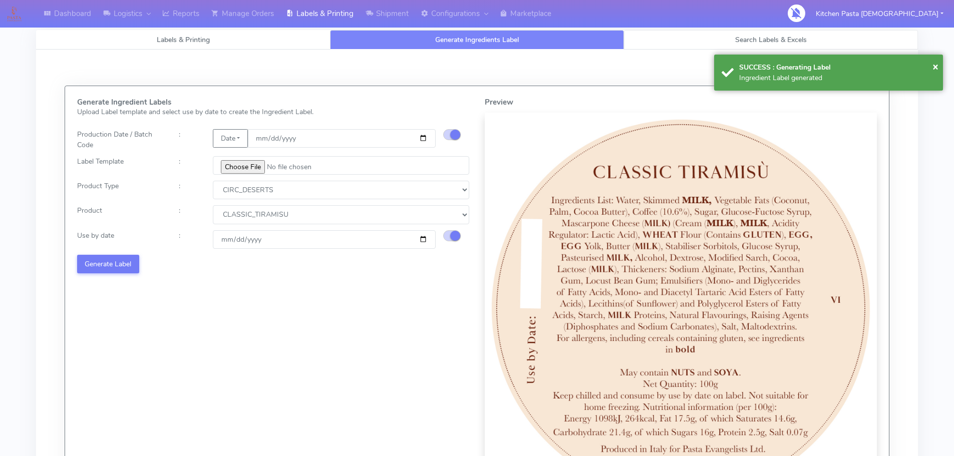
select select
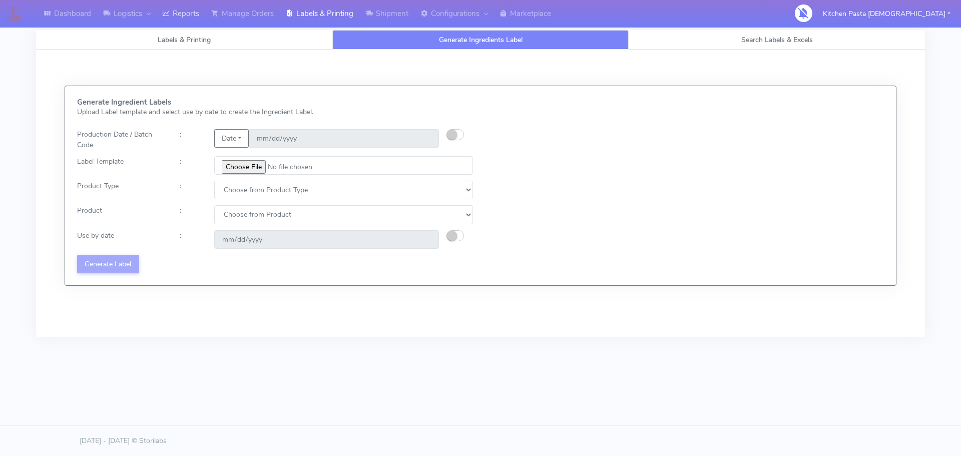
click at [164, 12] on link "Reports" at bounding box center [180, 14] width 49 height 28
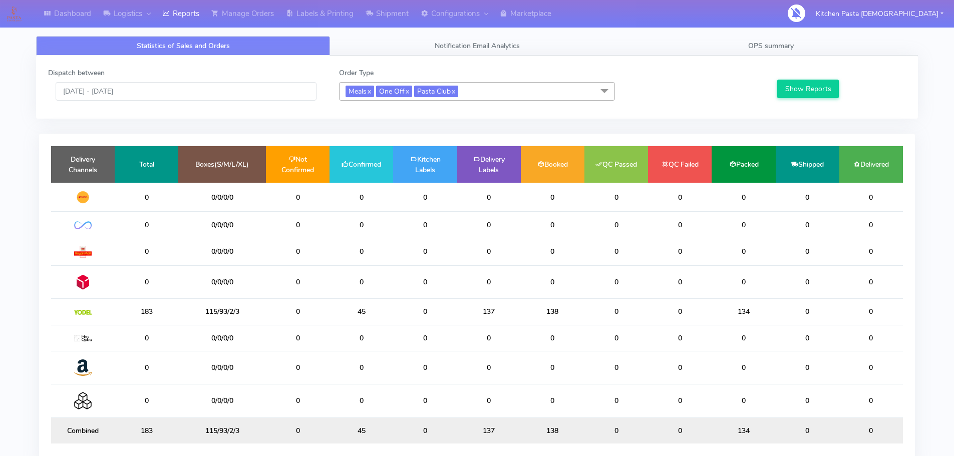
click at [178, 71] on div "Dispatch between 28/09/2025 - 28/09/2025" at bounding box center [186, 84] width 291 height 33
click at [815, 37] on link "OPS summary" at bounding box center [771, 46] width 294 height 20
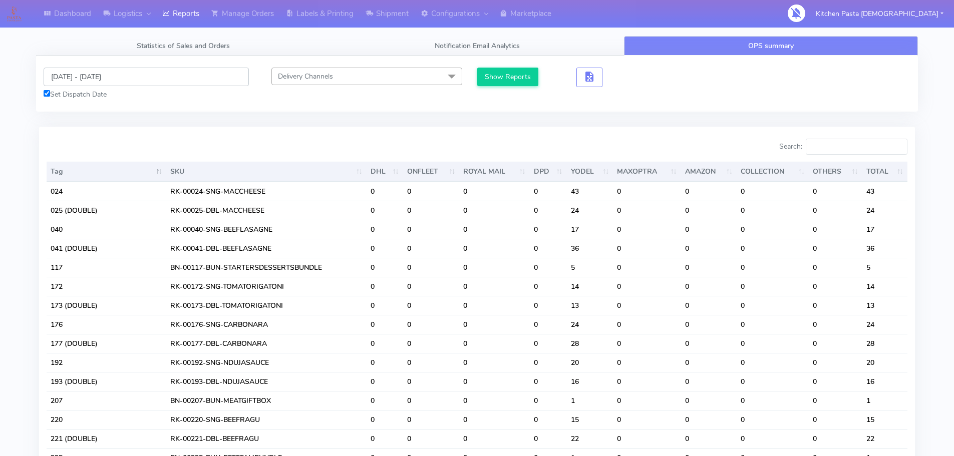
click at [164, 79] on input "[DATE] - [DATE]" at bounding box center [146, 77] width 205 height 19
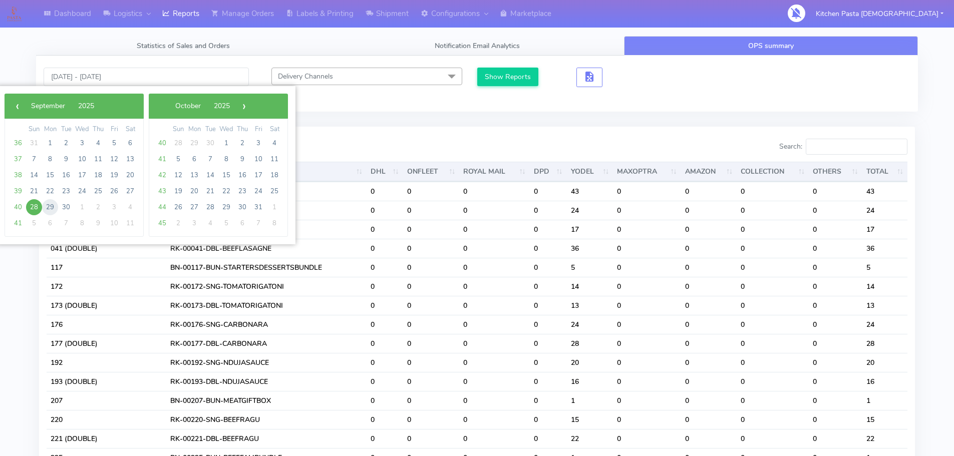
click at [52, 207] on span "29" at bounding box center [50, 207] width 16 height 16
type input "29/09/2025 - 29/09/2025"
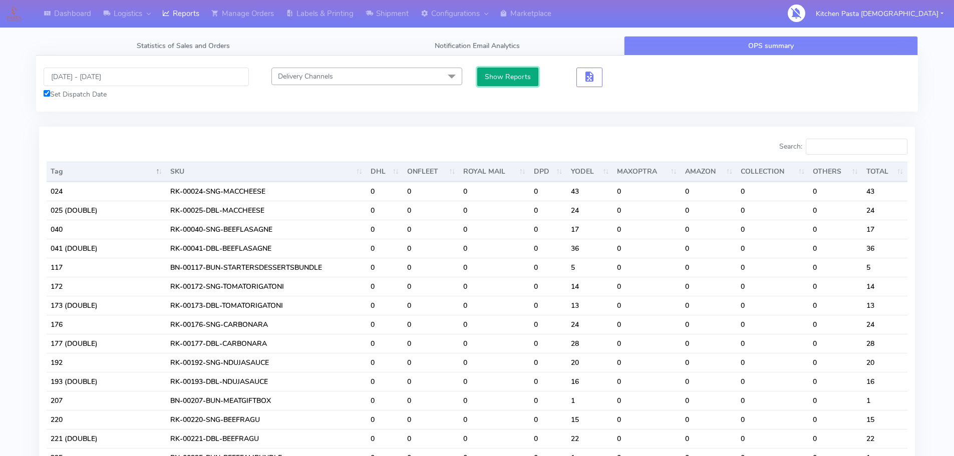
click at [523, 85] on button "Show Reports" at bounding box center [508, 77] width 62 height 19
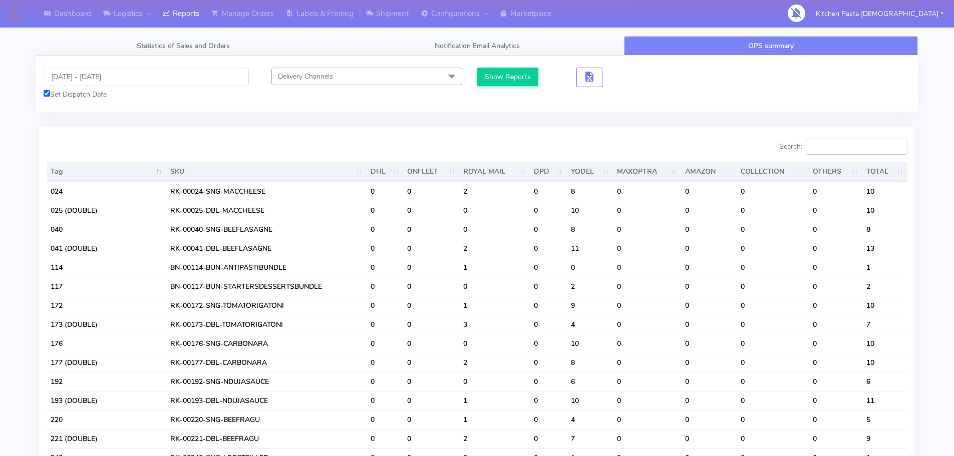
click at [887, 141] on input "Search:" at bounding box center [857, 147] width 102 height 16
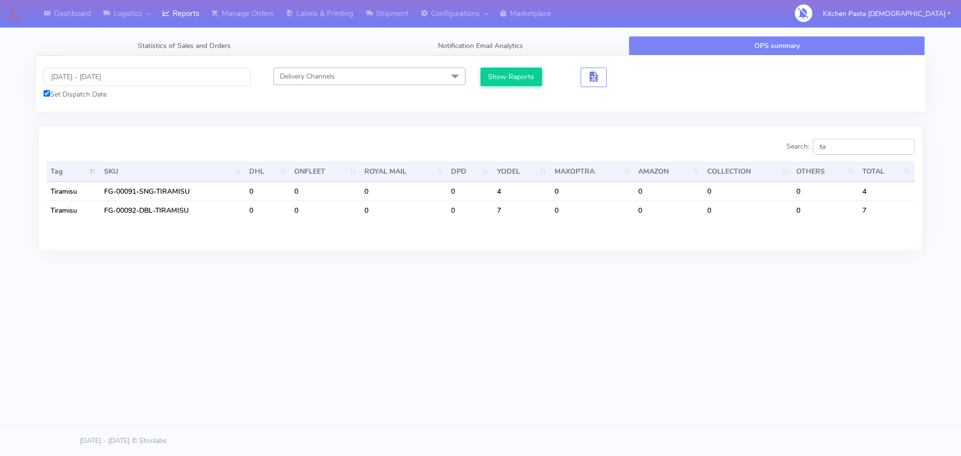
drag, startPoint x: 847, startPoint y: 144, endPoint x: 772, endPoint y: 144, distance: 75.1
click at [773, 144] on div "Search: tir" at bounding box center [701, 149] width 427 height 20
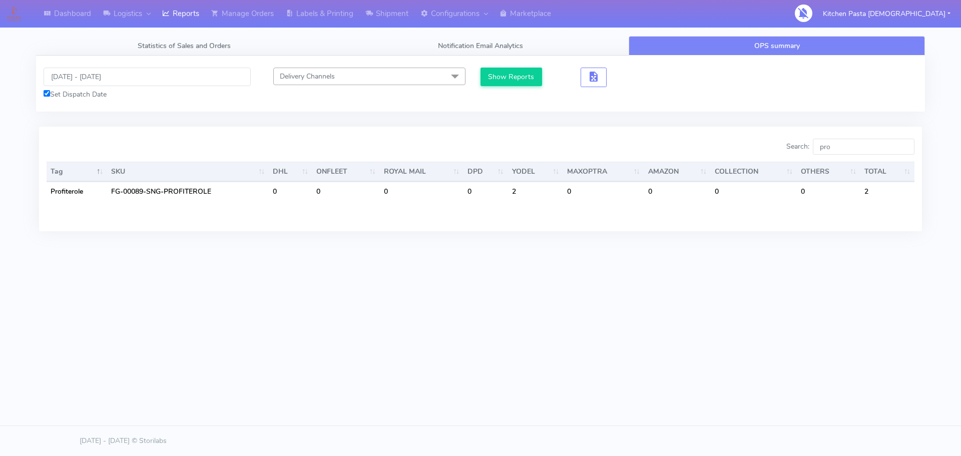
drag, startPoint x: 869, startPoint y: 135, endPoint x: 736, endPoint y: 126, distance: 133.0
click at [732, 128] on div "Search: pro Tag SKU DHL ONFLEET ROYAL MAIL DPD YODEL MAXOPTRA AMAZON COLLECTION…" at bounding box center [480, 179] width 883 height 104
drag, startPoint x: 873, startPoint y: 153, endPoint x: 708, endPoint y: 135, distance: 165.7
click at [708, 135] on div "Search: pro Tag SKU DHL ONFLEET ROYAL MAIL DPD YODEL MAXOPTRA AMAZON COLLECTION…" at bounding box center [480, 179] width 883 height 104
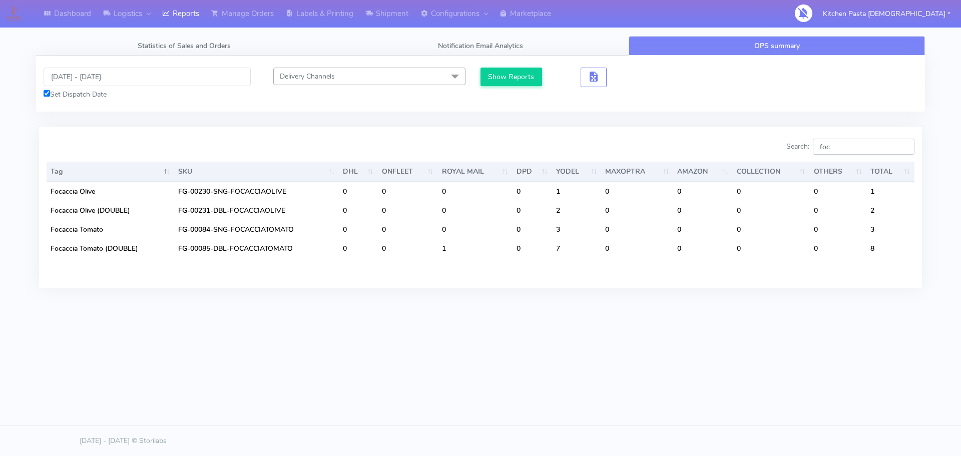
type input "foc"
click at [710, 331] on div "Dashboard Logistics London Logistics Reports Manage Orders Labels & Printing Sh…" at bounding box center [480, 182] width 961 height 365
click at [263, 19] on link "Manage Orders" at bounding box center [242, 14] width 75 height 28
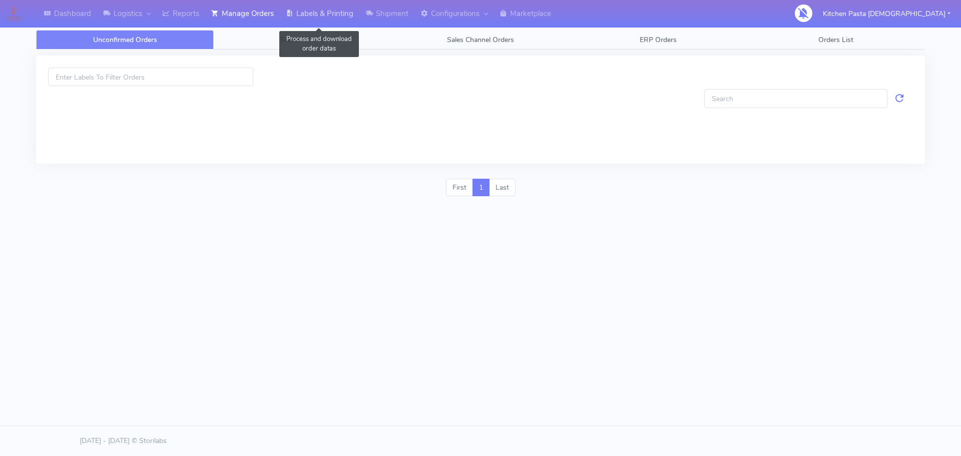
click at [352, 15] on link "Labels & Printing" at bounding box center [320, 14] width 80 height 28
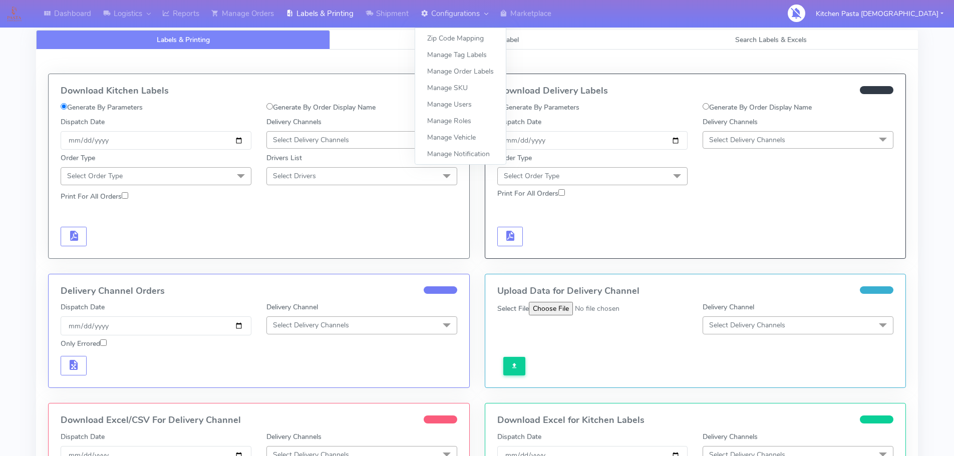
click at [435, 26] on link "Configurations" at bounding box center [454, 14] width 79 height 28
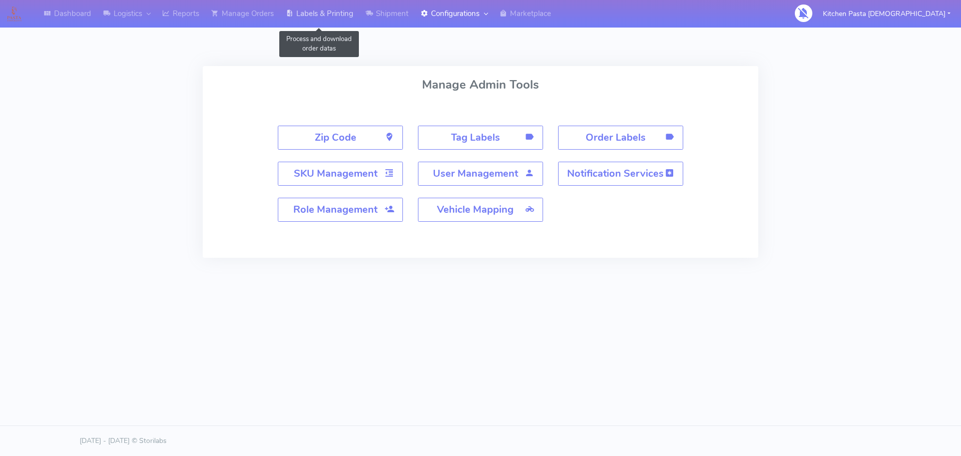
click at [355, 20] on link "Labels & Printing" at bounding box center [320, 14] width 80 height 28
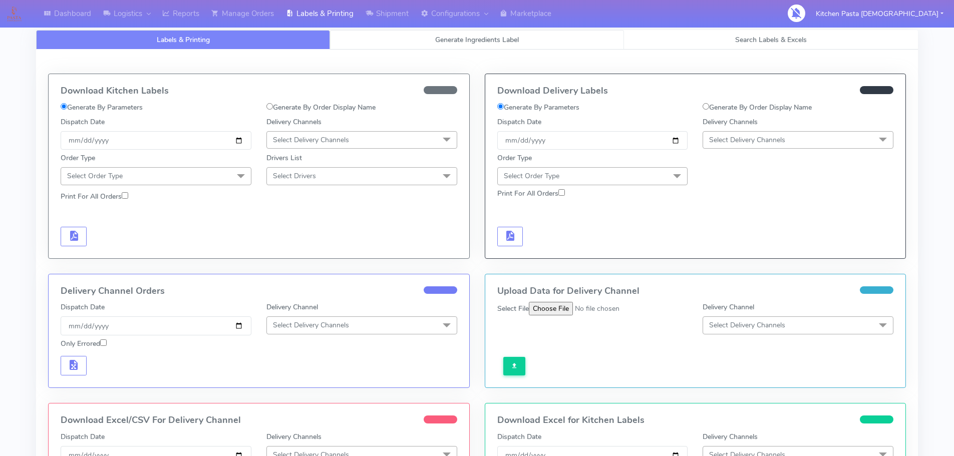
click at [432, 37] on link "Generate Ingredients Label" at bounding box center [477, 40] width 294 height 20
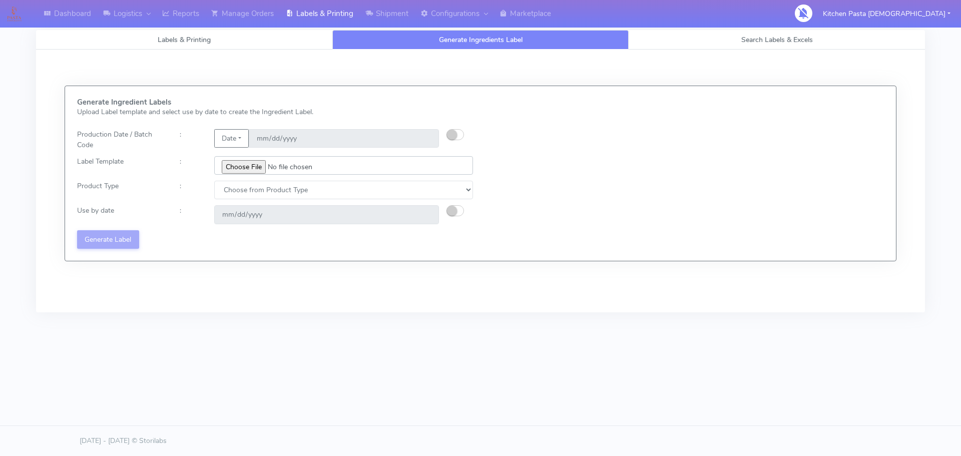
click at [253, 169] on input "file" at bounding box center [343, 165] width 259 height 19
type input "C:\fakepath\Profiteroles V1.jpg"
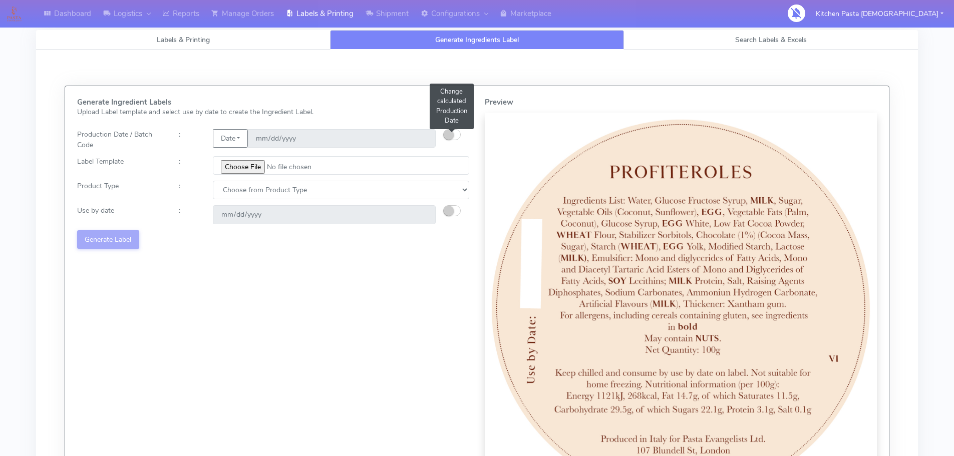
click at [445, 133] on small "button" at bounding box center [449, 135] width 10 height 10
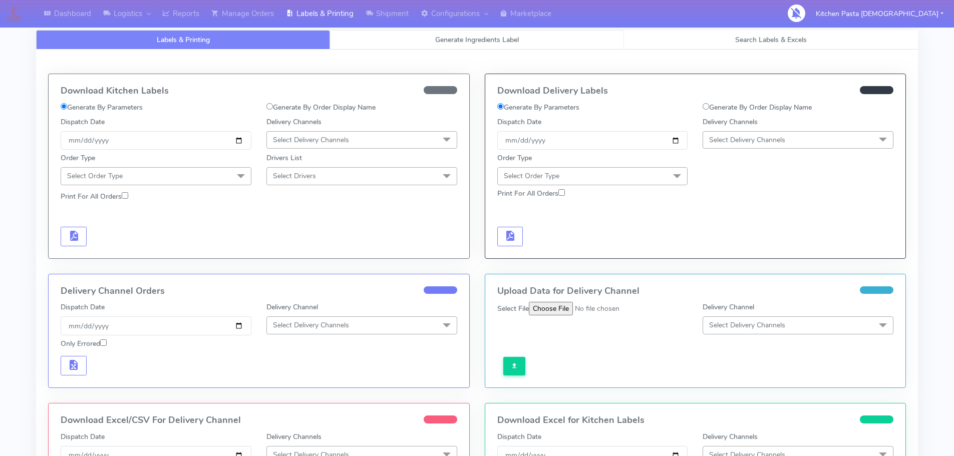
click at [458, 33] on link "Generate Ingredients Label" at bounding box center [477, 40] width 294 height 20
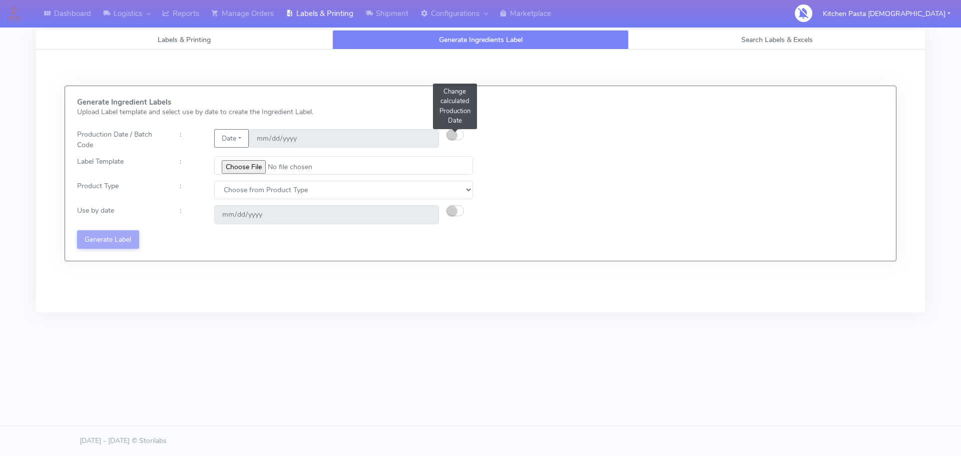
click at [449, 135] on small "button" at bounding box center [452, 135] width 10 height 10
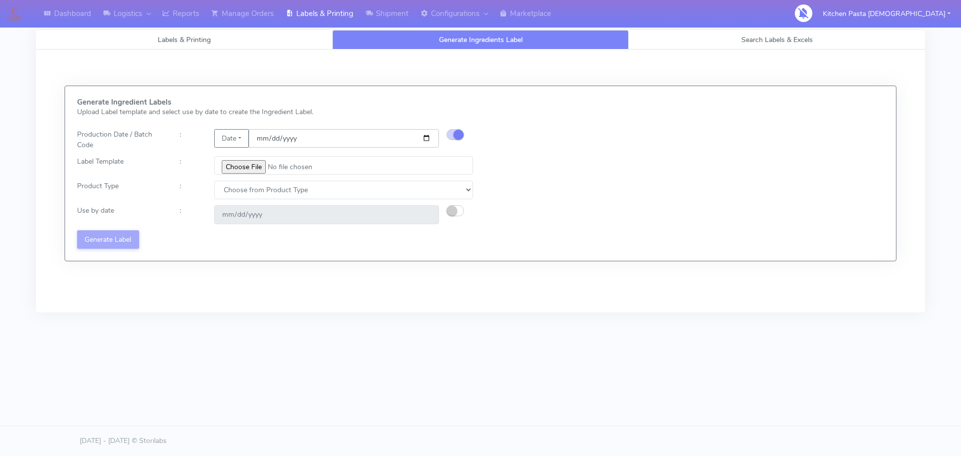
click at [425, 139] on input "[DATE]" at bounding box center [344, 138] width 190 height 19
type input "2025-09-29"
click at [246, 167] on input "file" at bounding box center [343, 165] width 259 height 19
type input "C:\fakepath\Profiteroles V1.jpg"
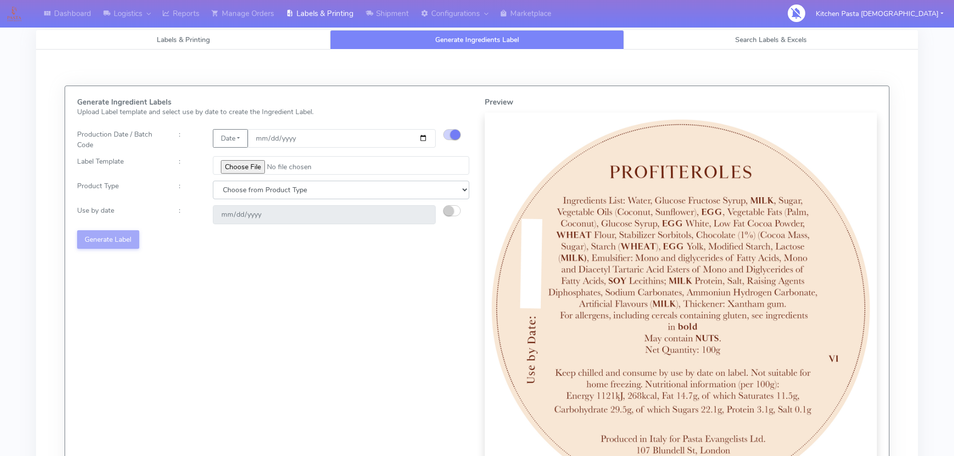
click at [326, 189] on select "Choose from Product Type ECOM ERETAIL CIRCULAR CIRC_DESERTS LASAGNE" at bounding box center [341, 190] width 256 height 19
click at [213, 181] on select "Choose from Product Type ECOM ERETAIL CIRCULAR CIRC_DESERTS LASAGNE" at bounding box center [341, 190] width 256 height 19
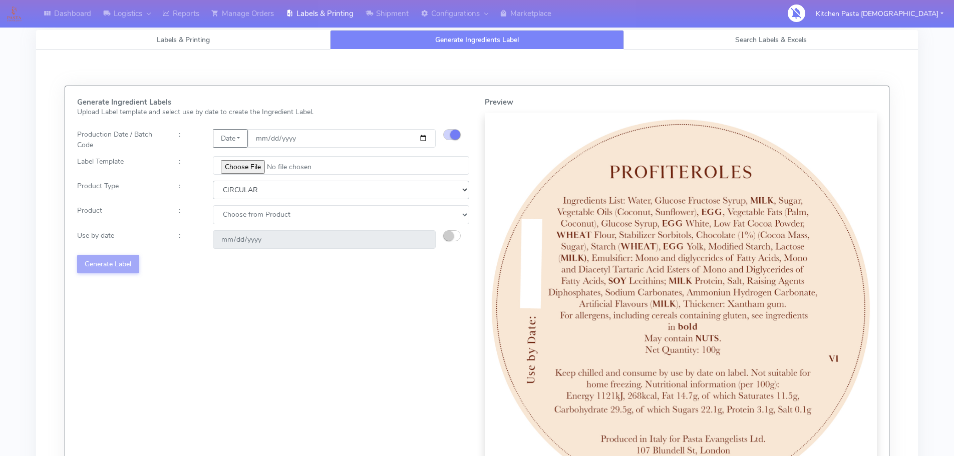
click at [306, 188] on select "Choose from Product Type ECOM ERETAIL CIRCULAR CIRC_DESERTS LASAGNE" at bounding box center [341, 190] width 256 height 19
select select "3"
click at [213, 181] on select "Choose from Product Type ECOM ERETAIL CIRCULAR CIRC_DESERTS LASAGNE" at bounding box center [341, 190] width 256 height 19
click at [298, 205] on select "Choose from Product CLASSIC_TIRAMISU CREMA_AMARENA PROFITEROLES" at bounding box center [341, 214] width 256 height 19
select select "2"
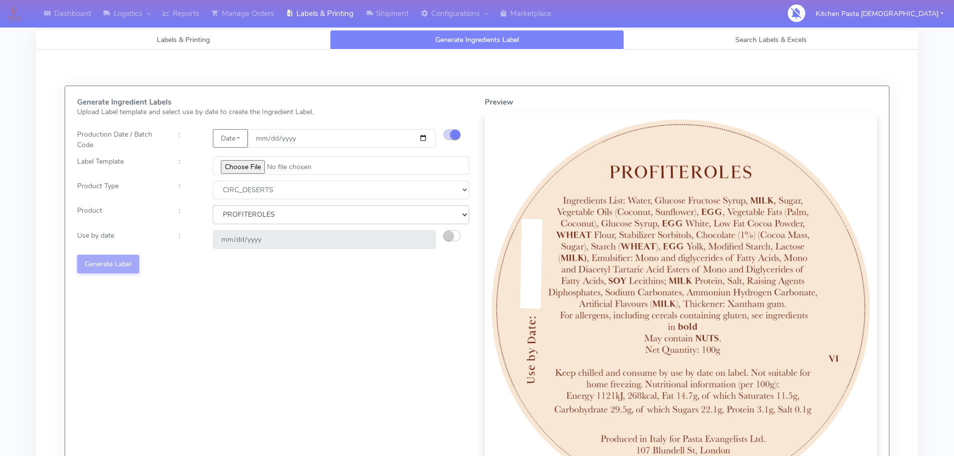
click at [213, 205] on select "Choose from Product CLASSIC_TIRAMISU CREMA_AMARENA PROFITEROLES" at bounding box center [341, 214] width 256 height 19
click at [445, 237] on small "button" at bounding box center [449, 236] width 10 height 10
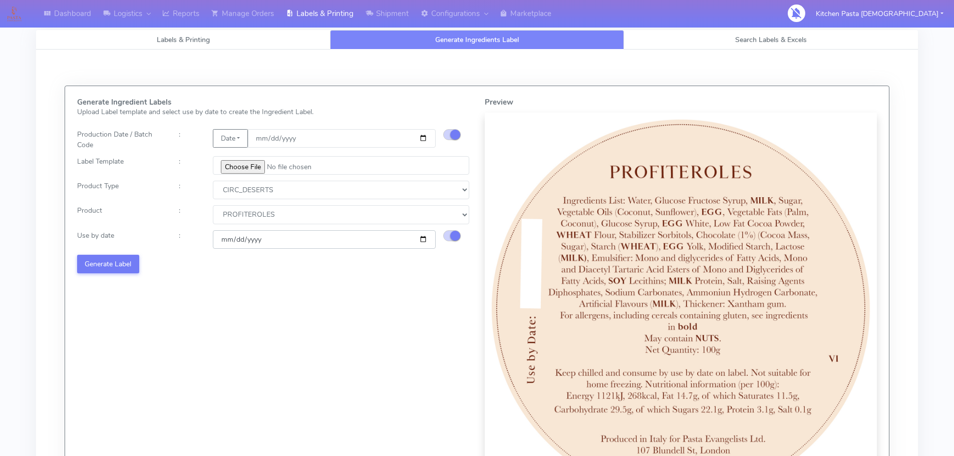
click at [417, 241] on input "2025-10-01" at bounding box center [324, 239] width 223 height 19
click at [425, 238] on input "2025-10-01" at bounding box center [324, 239] width 223 height 19
type input "2025-10-02"
click at [116, 267] on button "Generate Label" at bounding box center [108, 264] width 62 height 19
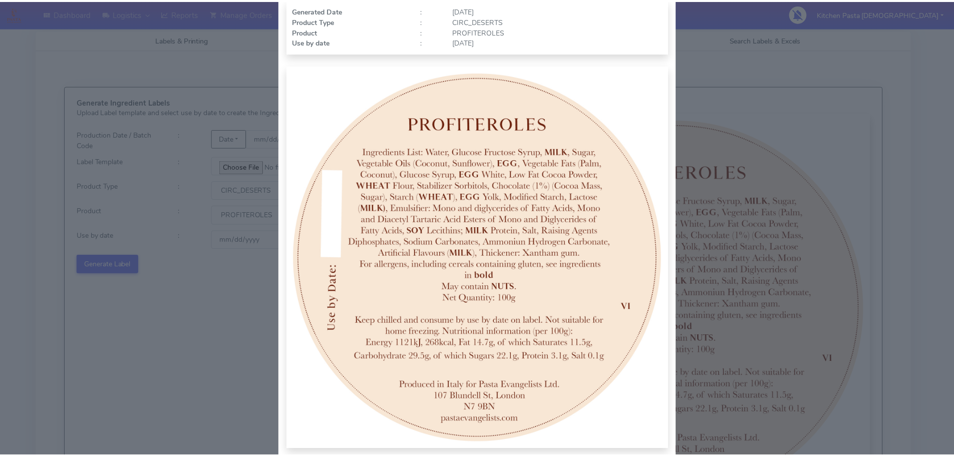
scroll to position [104, 0]
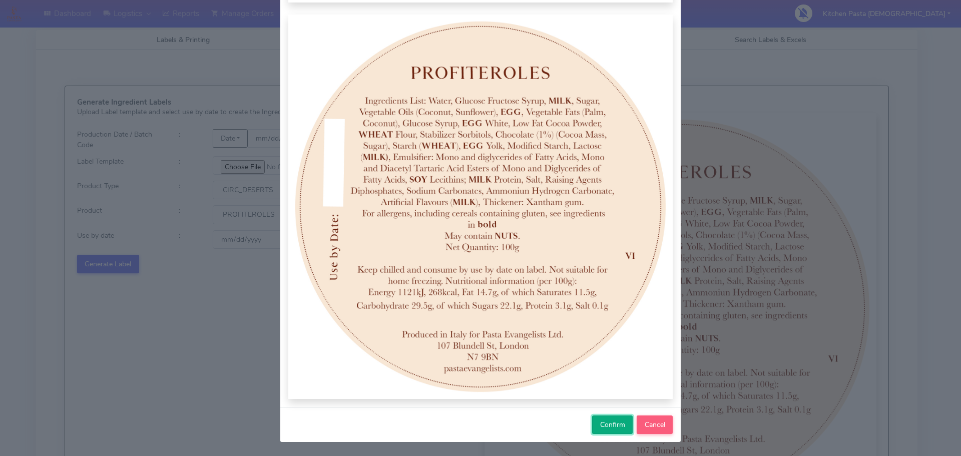
click at [592, 419] on button "Confirm" at bounding box center [612, 425] width 41 height 19
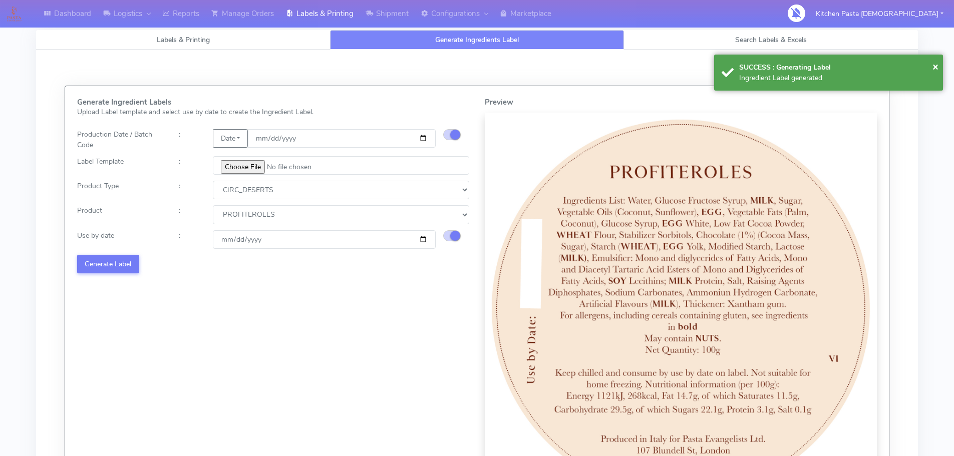
select select
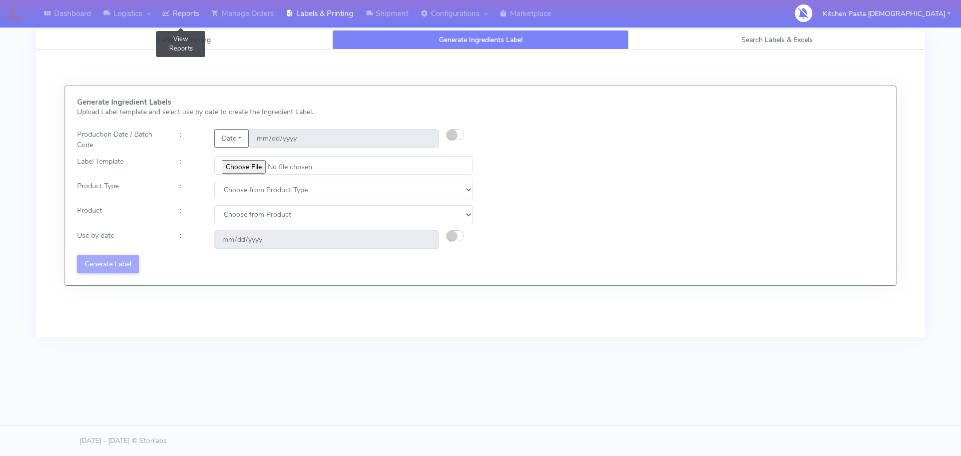
drag, startPoint x: 191, startPoint y: 11, endPoint x: 197, endPoint y: 11, distance: 5.5
click at [191, 11] on link "Reports" at bounding box center [180, 14] width 49 height 28
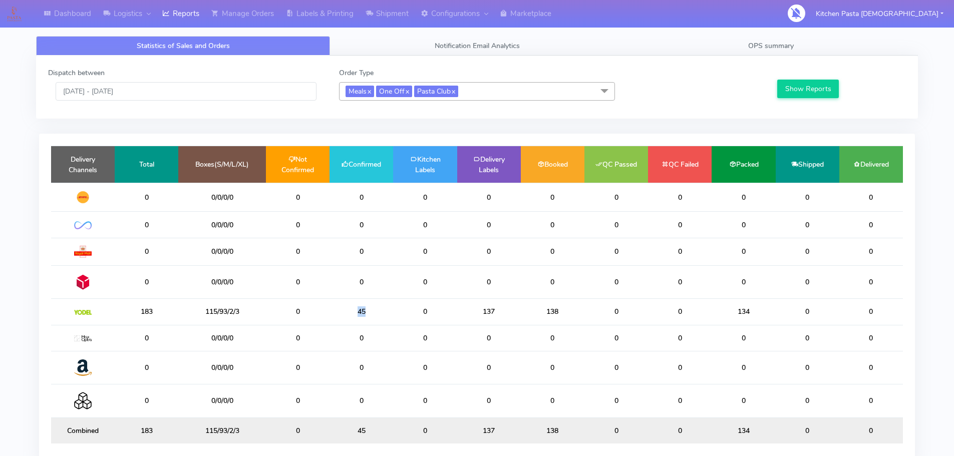
drag, startPoint x: 366, startPoint y: 317, endPoint x: 343, endPoint y: 317, distance: 23.5
click at [343, 317] on td "45" at bounding box center [361, 312] width 64 height 26
click at [362, 15] on link "Shipment" at bounding box center [386, 14] width 55 height 28
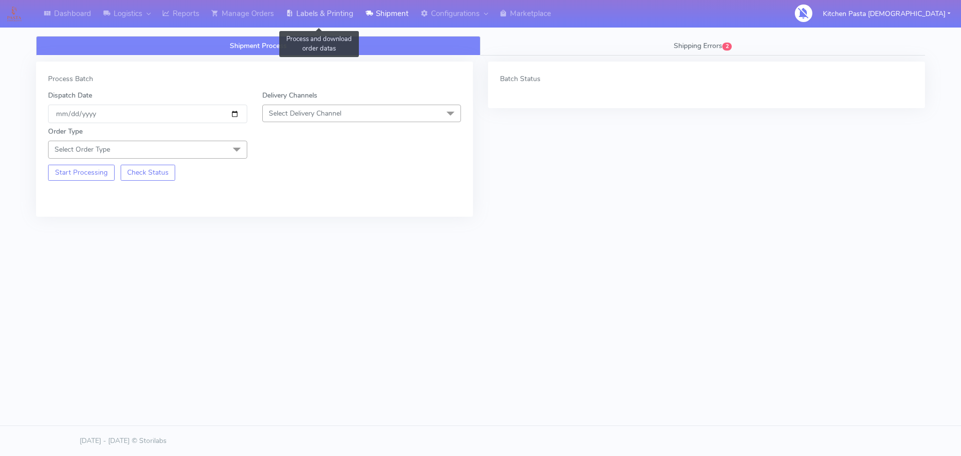
click at [301, 22] on link "Labels & Printing" at bounding box center [320, 14] width 80 height 28
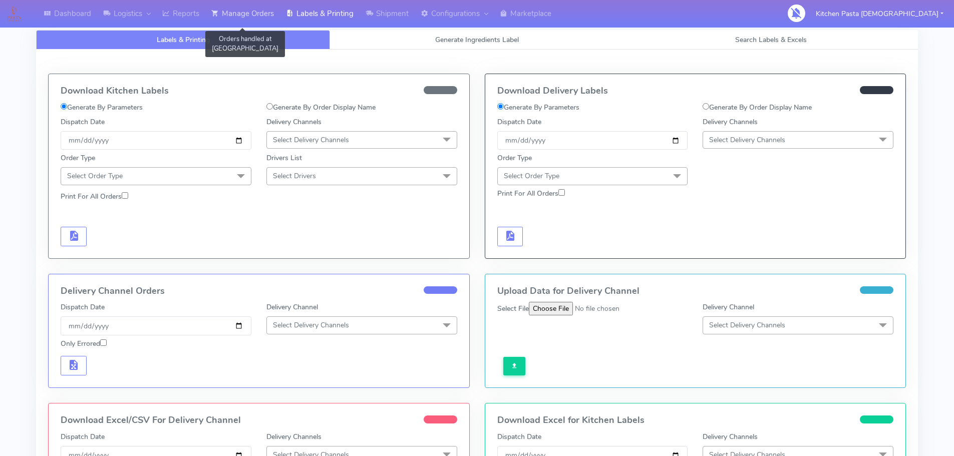
click at [242, 20] on link "Manage Orders" at bounding box center [242, 14] width 75 height 28
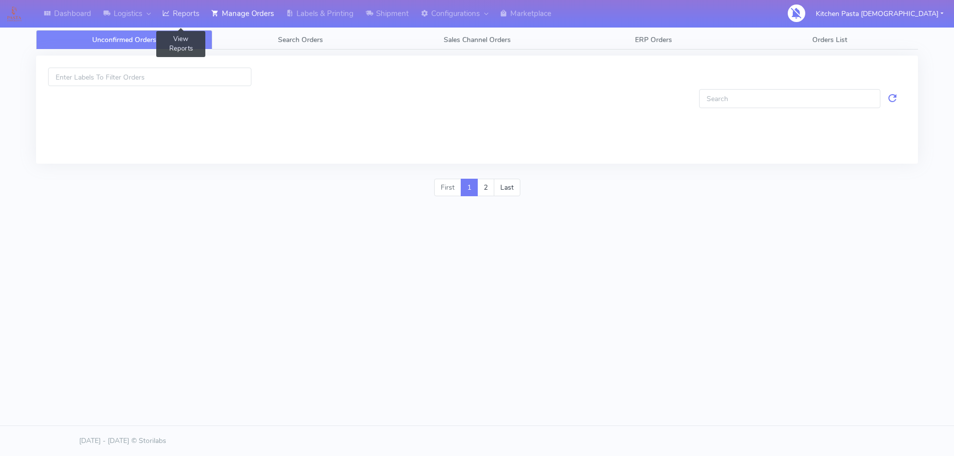
click at [167, 24] on link "Reports" at bounding box center [180, 14] width 49 height 28
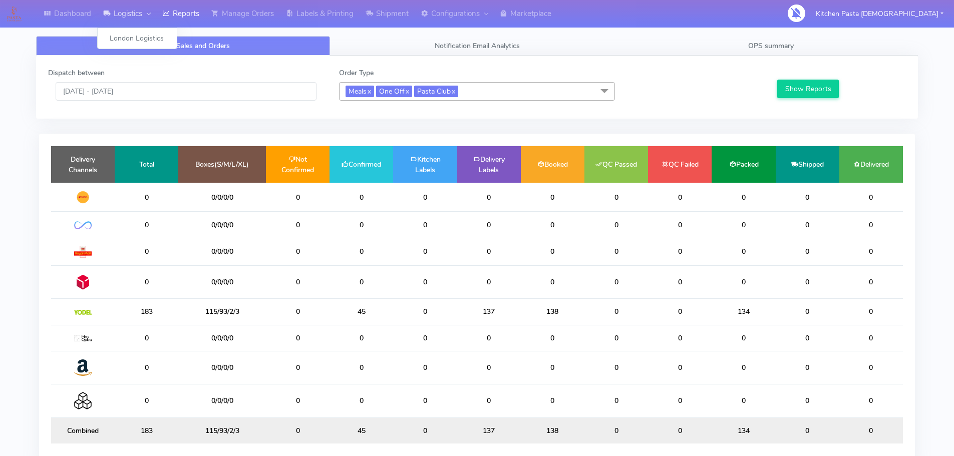
click at [110, 18] on icon at bounding box center [107, 14] width 8 height 10
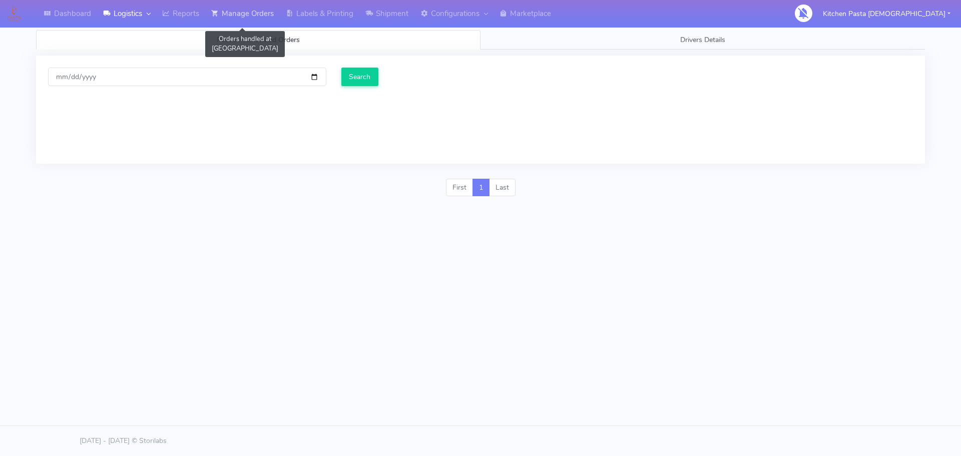
click at [210, 14] on link "Manage Orders" at bounding box center [242, 14] width 75 height 28
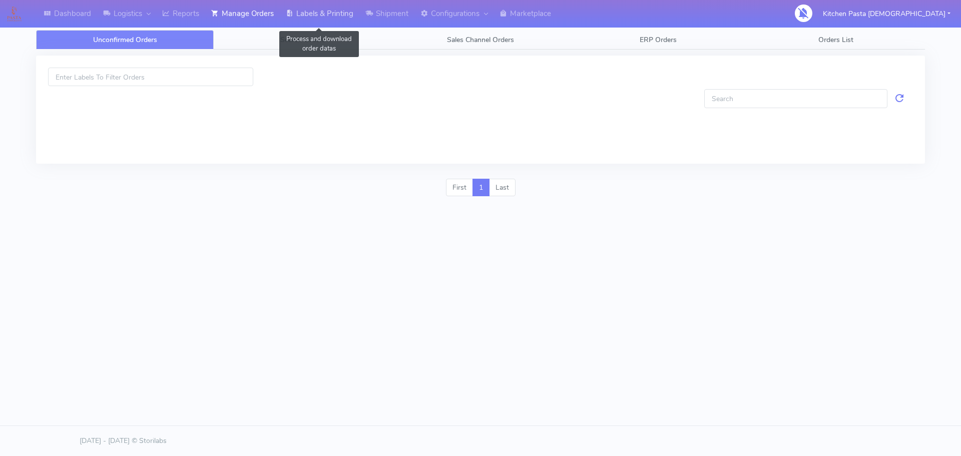
click at [291, 11] on icon at bounding box center [290, 14] width 8 height 10
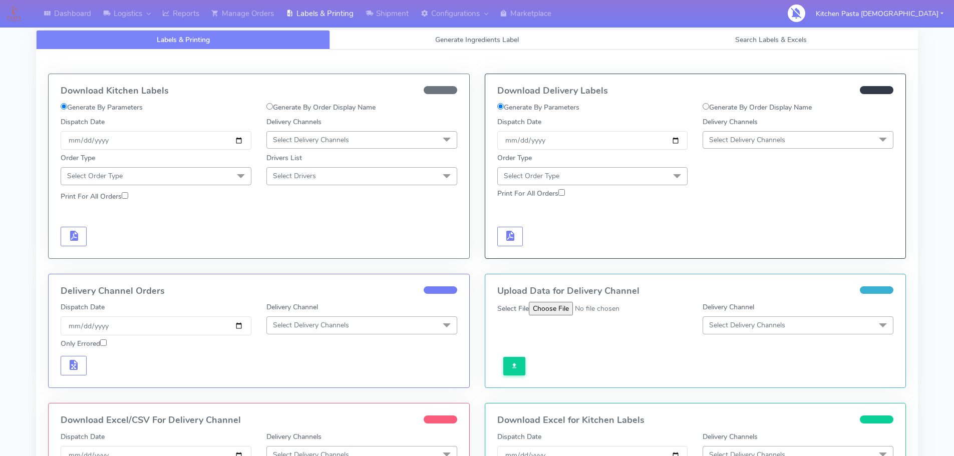
click at [745, 109] on label "Generate By Order Display Name" at bounding box center [756, 107] width 109 height 11
click at [709, 109] on input "Generate By Order Display Name" at bounding box center [705, 106] width 7 height 7
radio input "true"
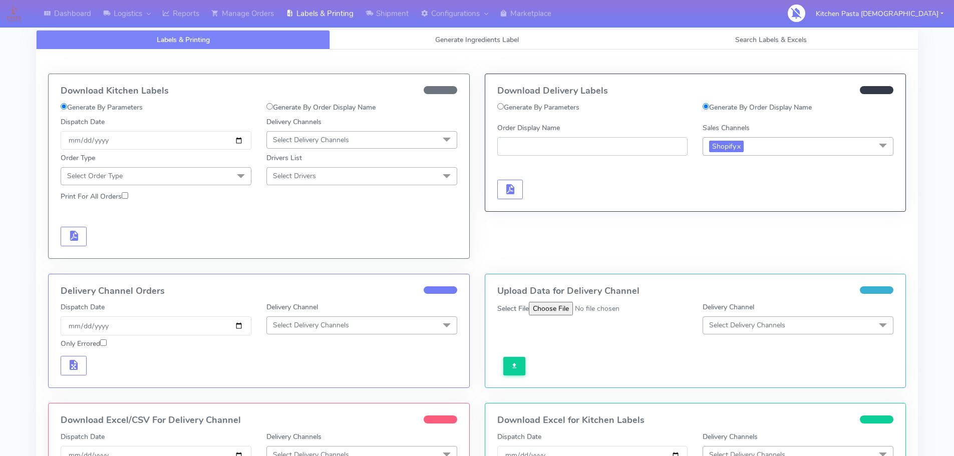
click at [605, 151] on input "Order Display Name" at bounding box center [592, 146] width 191 height 19
paste input "#1627169_1"
type input "#1627169_1"
click at [507, 196] on button "button" at bounding box center [510, 190] width 26 height 20
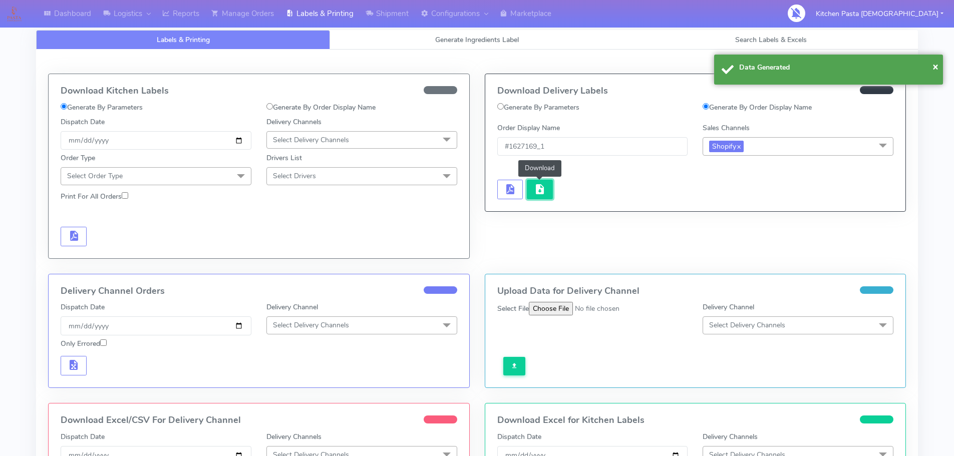
click at [532, 195] on button "button" at bounding box center [540, 190] width 26 height 20
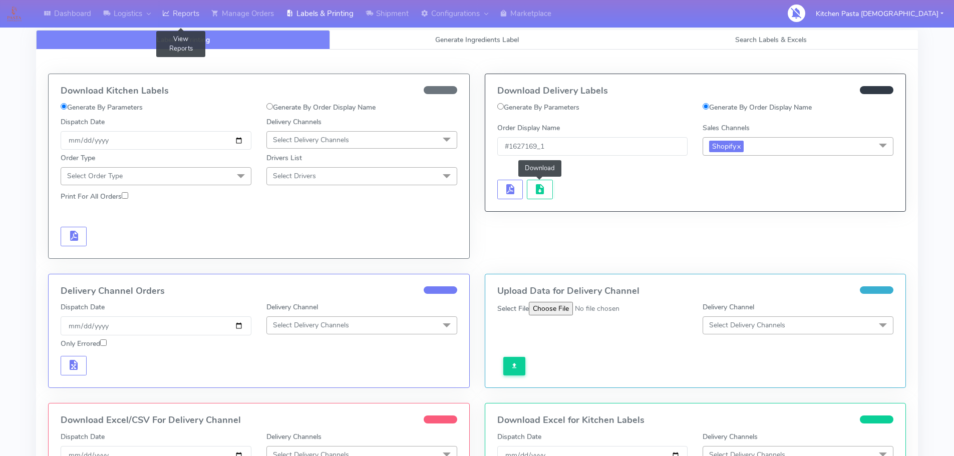
click at [187, 9] on link "Reports" at bounding box center [180, 14] width 49 height 28
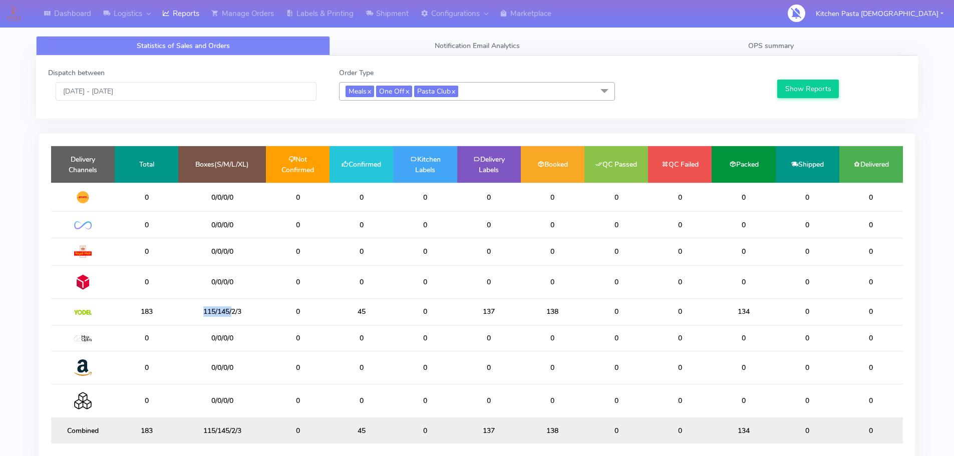
drag, startPoint x: 232, startPoint y: 313, endPoint x: 195, endPoint y: 312, distance: 37.1
click at [195, 312] on td "115/145/2/3" at bounding box center [222, 312] width 88 height 26
click at [219, 303] on td "115/145/2/3" at bounding box center [222, 312] width 88 height 26
drag, startPoint x: 376, startPoint y: 320, endPoint x: 347, endPoint y: 317, distance: 28.7
click at [347, 317] on td "45" at bounding box center [361, 312] width 64 height 26
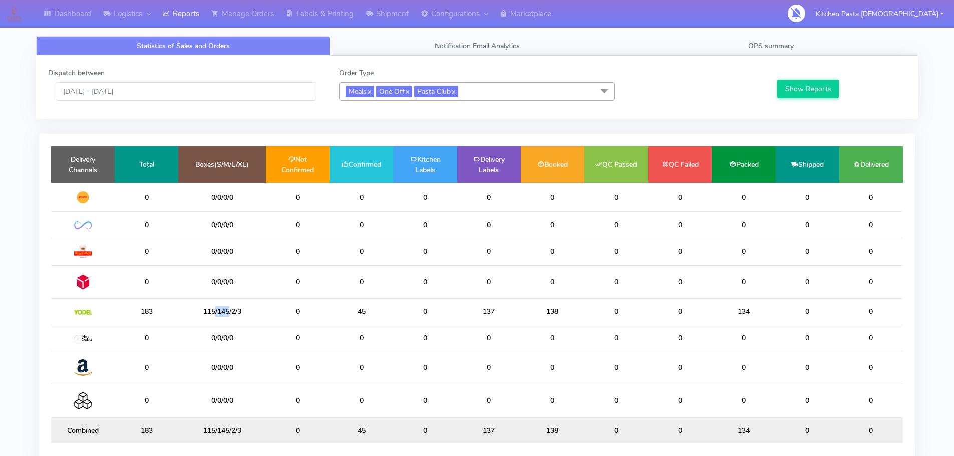
drag, startPoint x: 230, startPoint y: 312, endPoint x: 214, endPoint y: 310, distance: 15.6
click at [214, 310] on td "115/145/2/3" at bounding box center [222, 312] width 88 height 26
click at [381, 17] on link "Shipment" at bounding box center [386, 14] width 55 height 28
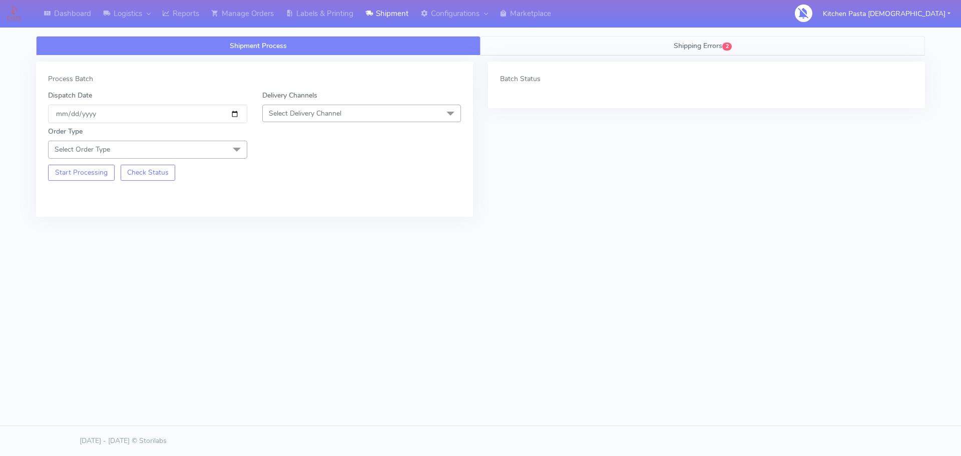
click at [691, 43] on span "Shipping Errors" at bounding box center [698, 46] width 49 height 10
click at [191, 28] on div "Dashboard Logistics [GEOGRAPHIC_DATA] Logistics Reports Manage Orders Labels & …" at bounding box center [480, 161] width 961 height 286
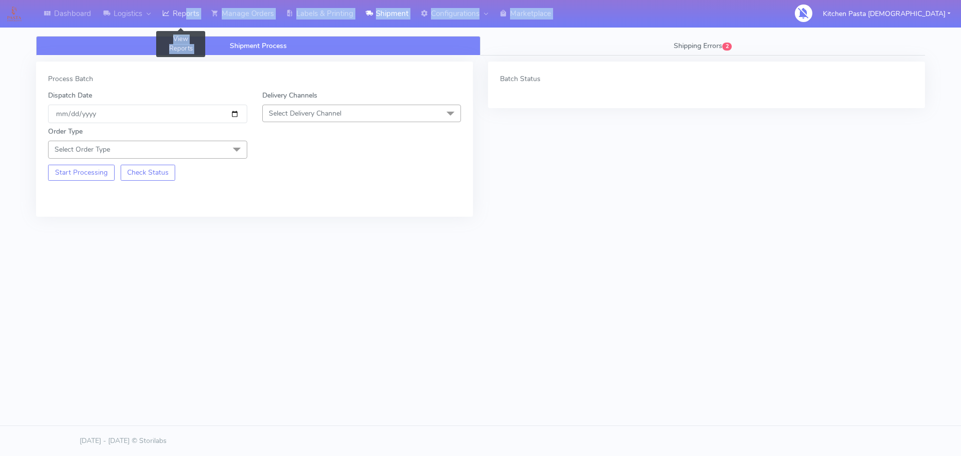
click at [197, 19] on link "Reports" at bounding box center [180, 14] width 49 height 28
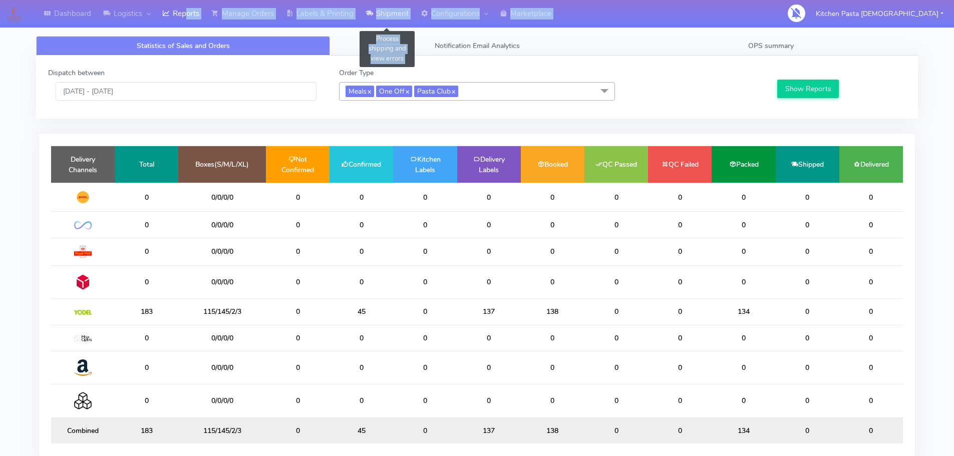
click at [398, 18] on link "Shipment" at bounding box center [386, 14] width 55 height 28
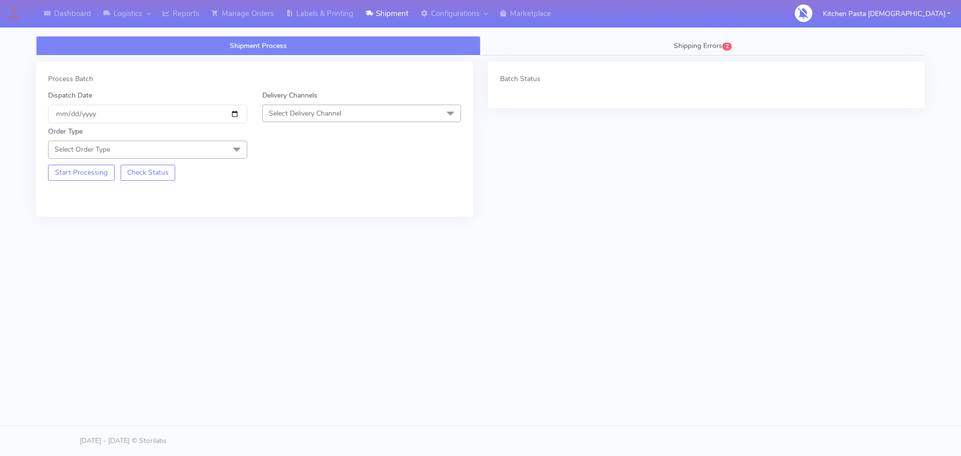
click at [309, 106] on span "Select Delivery Channel" at bounding box center [361, 114] width 199 height 18
click at [288, 223] on div "Yodel" at bounding box center [362, 226] width 188 height 11
drag, startPoint x: 241, startPoint y: 149, endPoint x: 239, endPoint y: 156, distance: 6.8
click at [240, 149] on span at bounding box center [237, 150] width 20 height 19
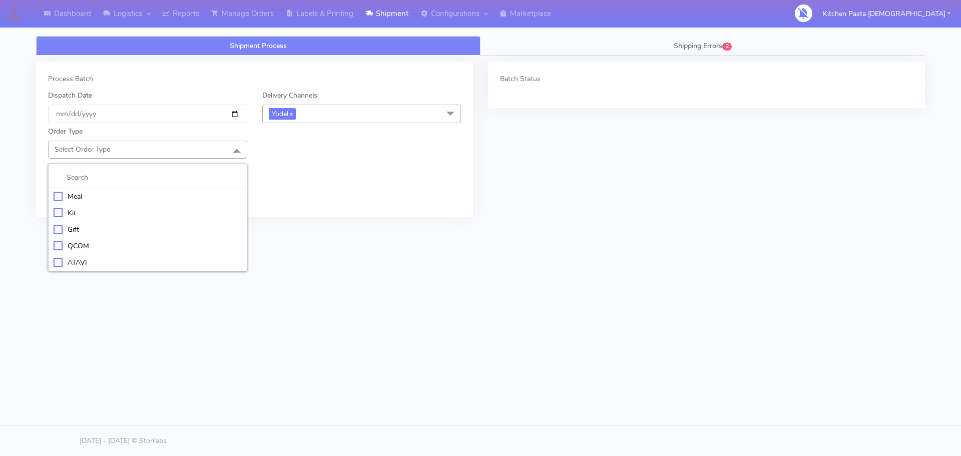
click at [190, 192] on div "Meal" at bounding box center [148, 196] width 188 height 11
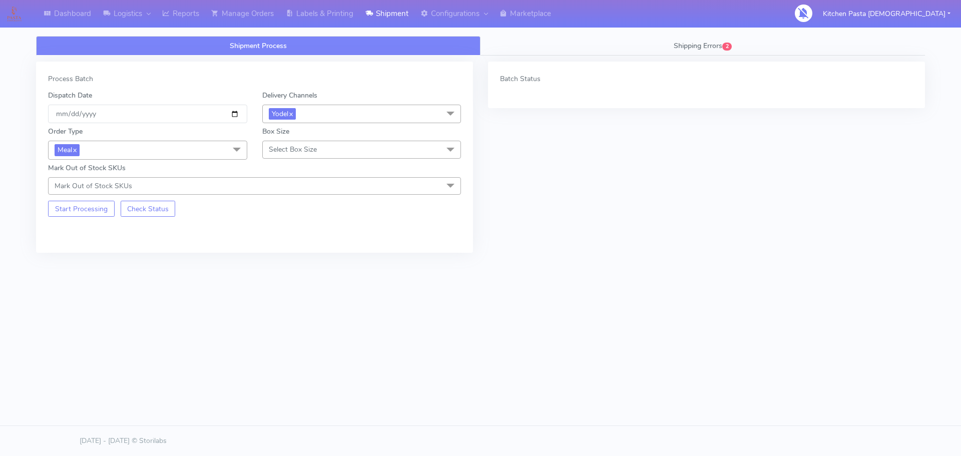
click at [298, 154] on span "Select Box Size" at bounding box center [293, 150] width 48 height 10
click at [304, 224] on div "Medium" at bounding box center [362, 229] width 188 height 11
drag, startPoint x: 84, startPoint y: 208, endPoint x: 75, endPoint y: 206, distance: 8.6
click at [83, 208] on button "Start Processing" at bounding box center [81, 209] width 67 height 16
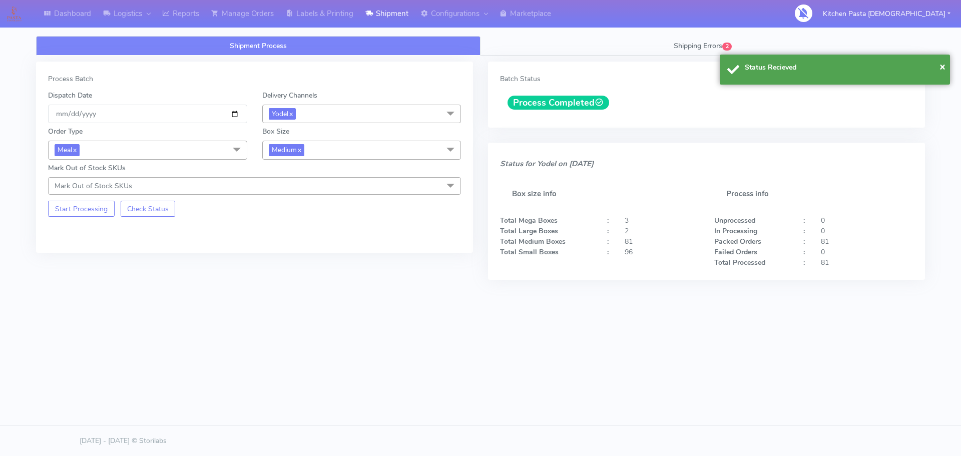
click at [852, 81] on div "× Status Recieved" at bounding box center [835, 70] width 231 height 30
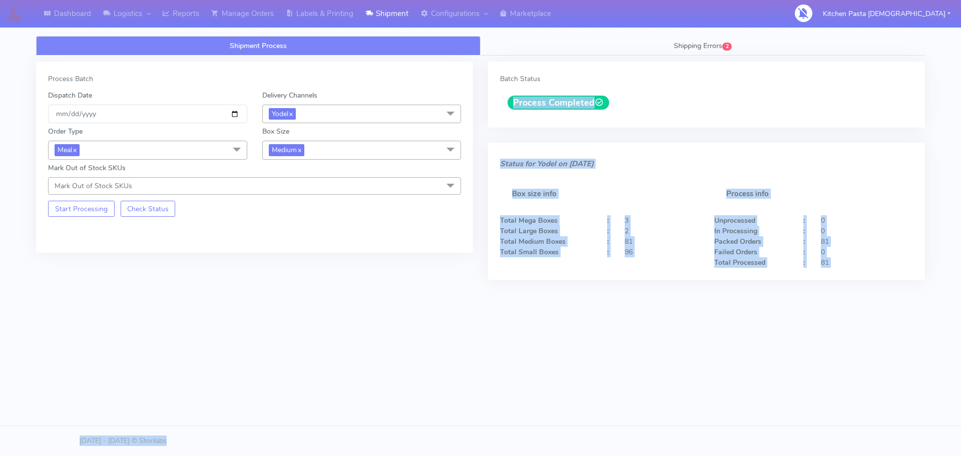
drag, startPoint x: 852, startPoint y: 81, endPoint x: 865, endPoint y: 88, distance: 15.0
click at [5, 231] on div "Dashboard Logistics [GEOGRAPHIC_DATA] Logistics Reports Manage Orders Labels & …" at bounding box center [480, 192] width 961 height 349
